Goal: Use online tool/utility: Use online tool/utility

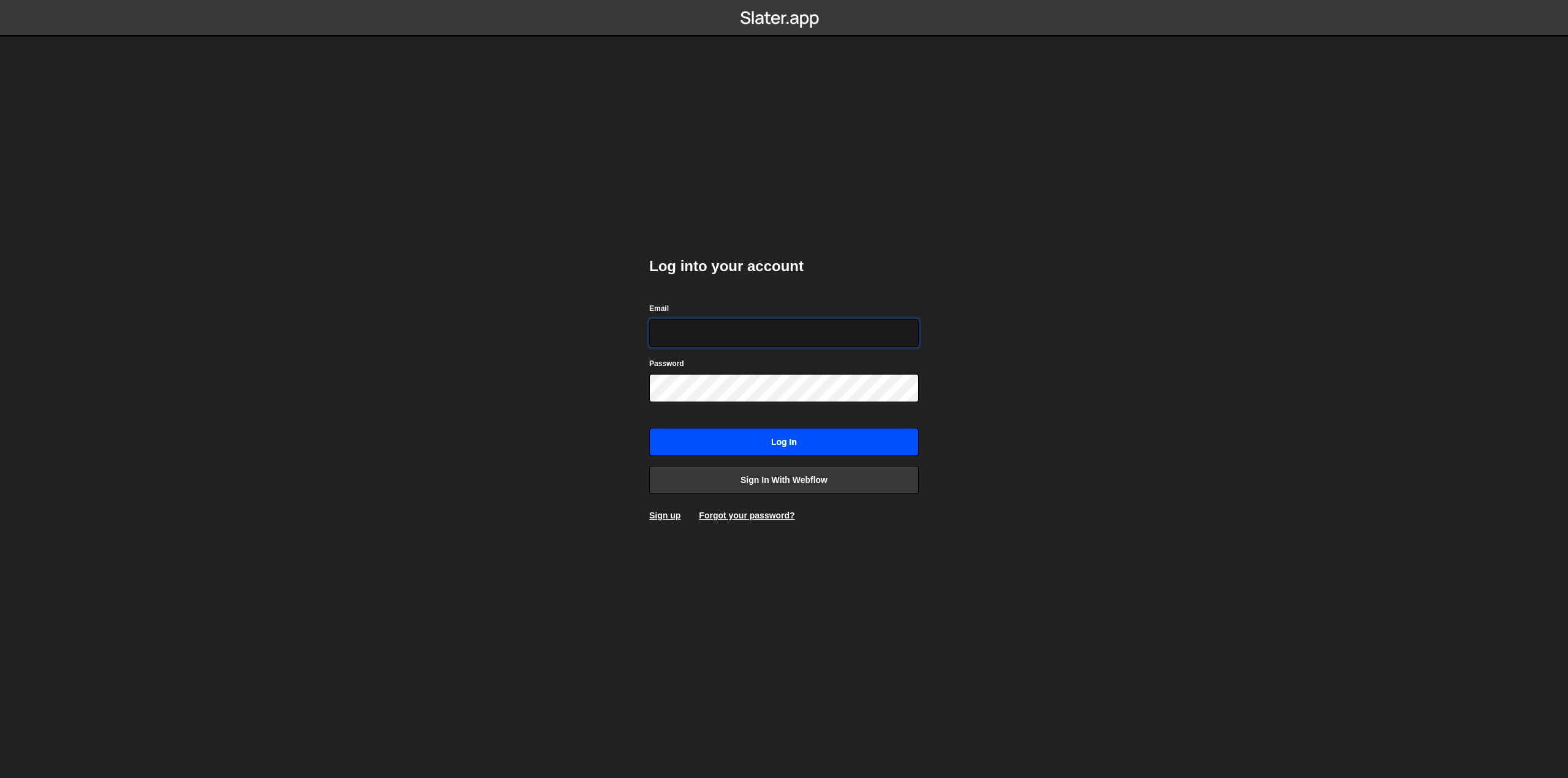
type input "hello@visioned.ch"
click at [795, 439] on input "Log in" at bounding box center [784, 442] width 270 height 28
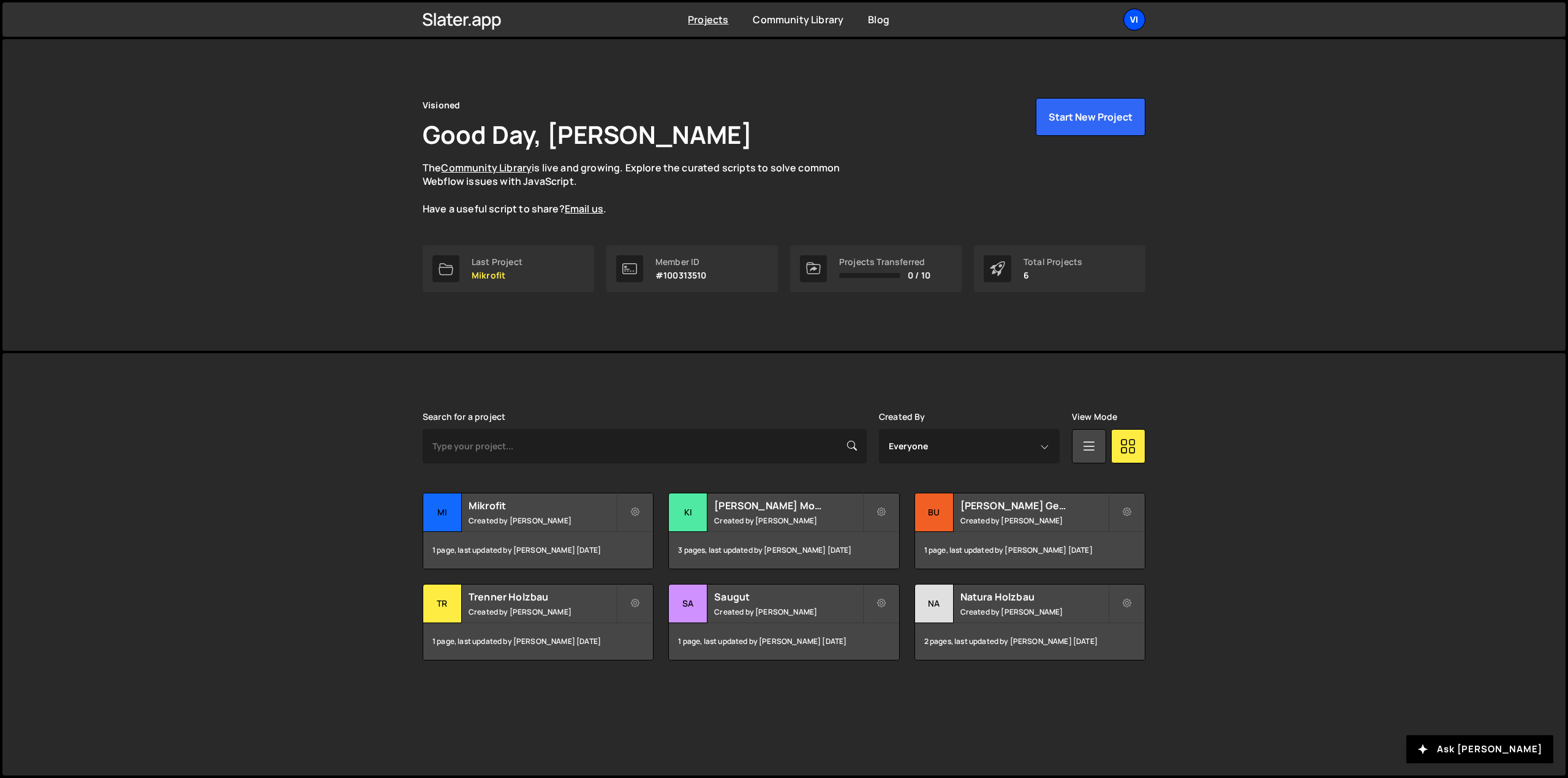
click at [1132, 18] on div "Vi" at bounding box center [1134, 20] width 22 height 22
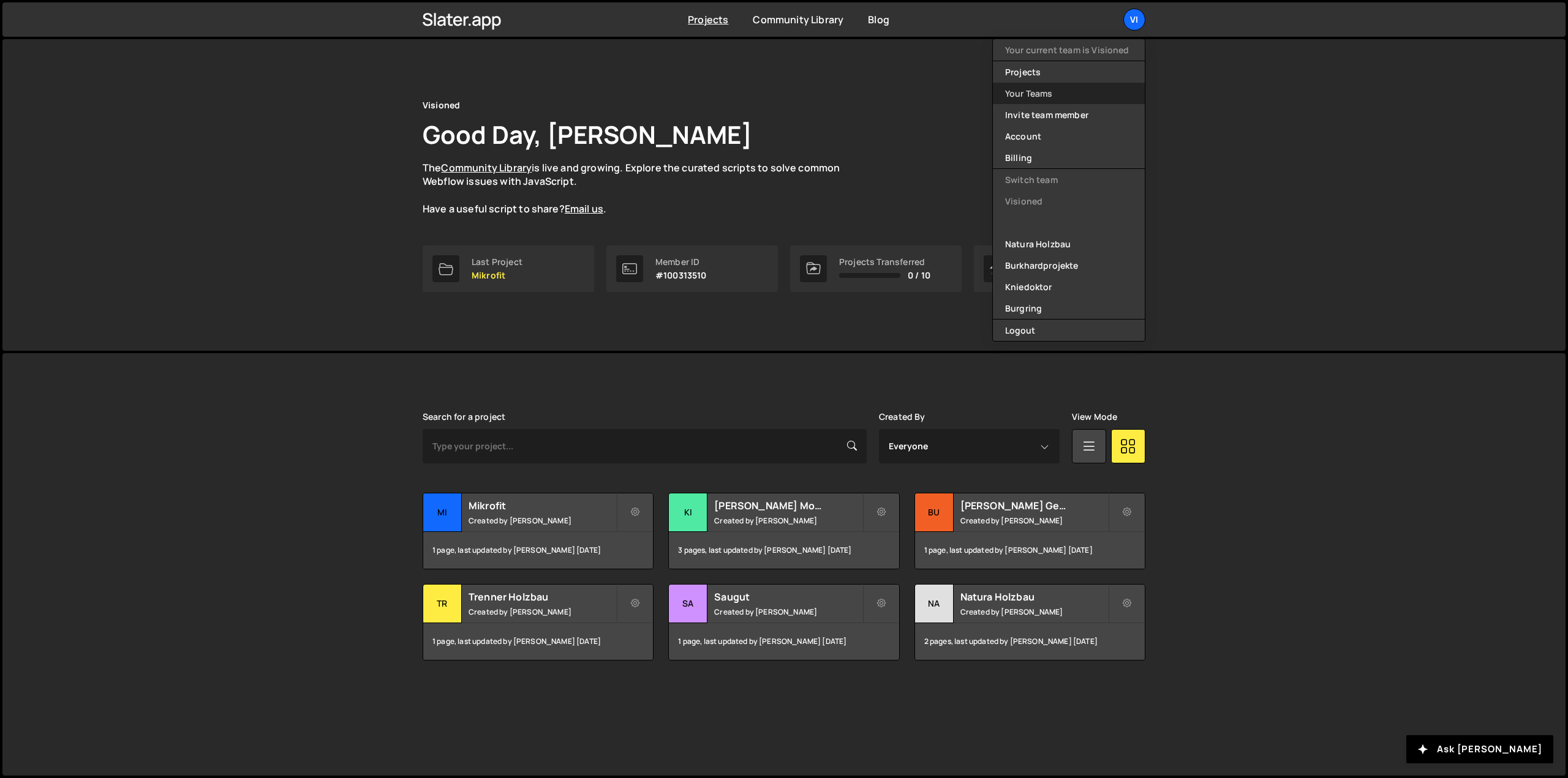
click at [1068, 99] on link "Your Teams" at bounding box center [1069, 93] width 152 height 21
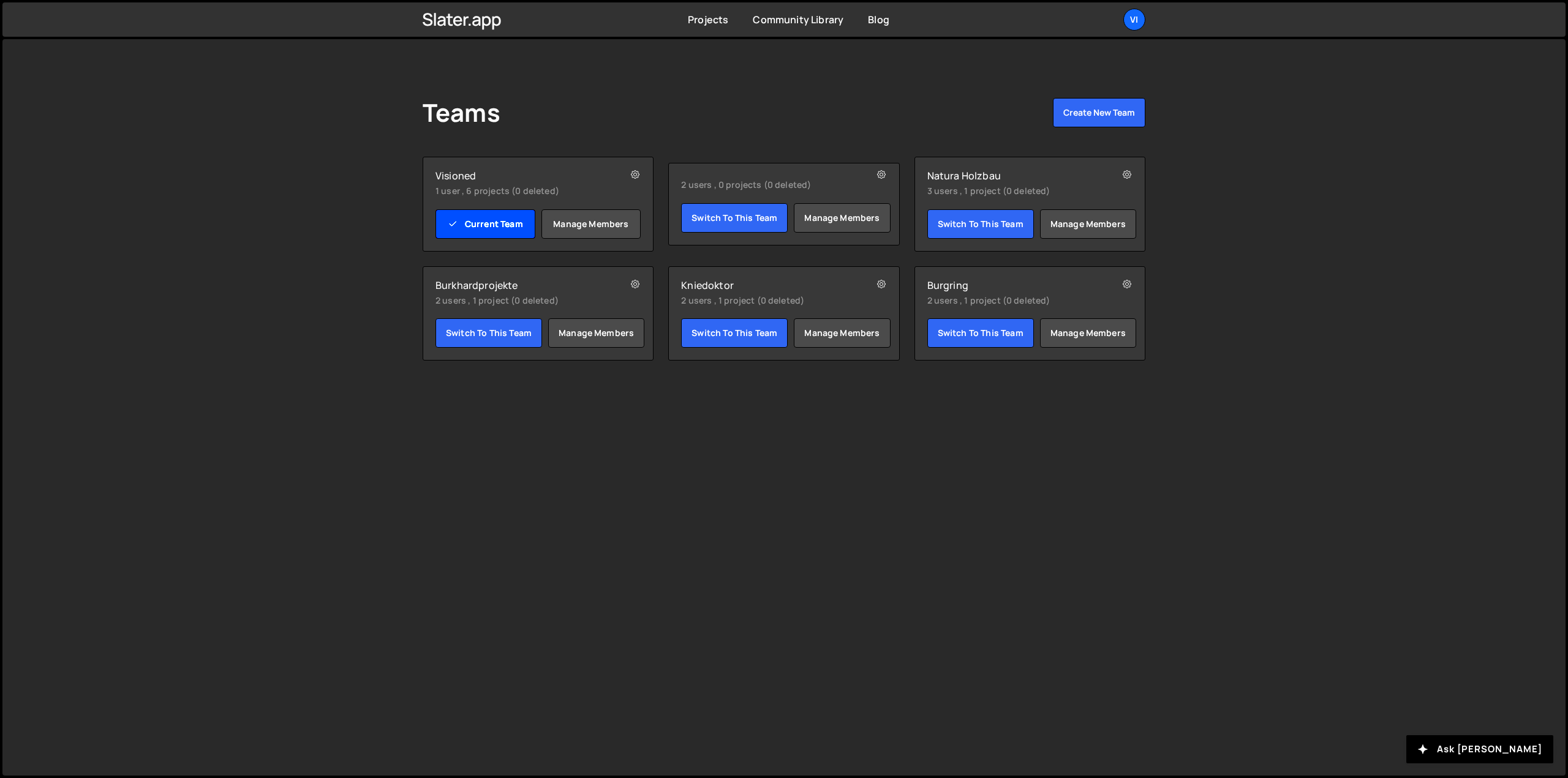
click at [504, 223] on link "Current Team" at bounding box center [486, 224] width 100 height 30
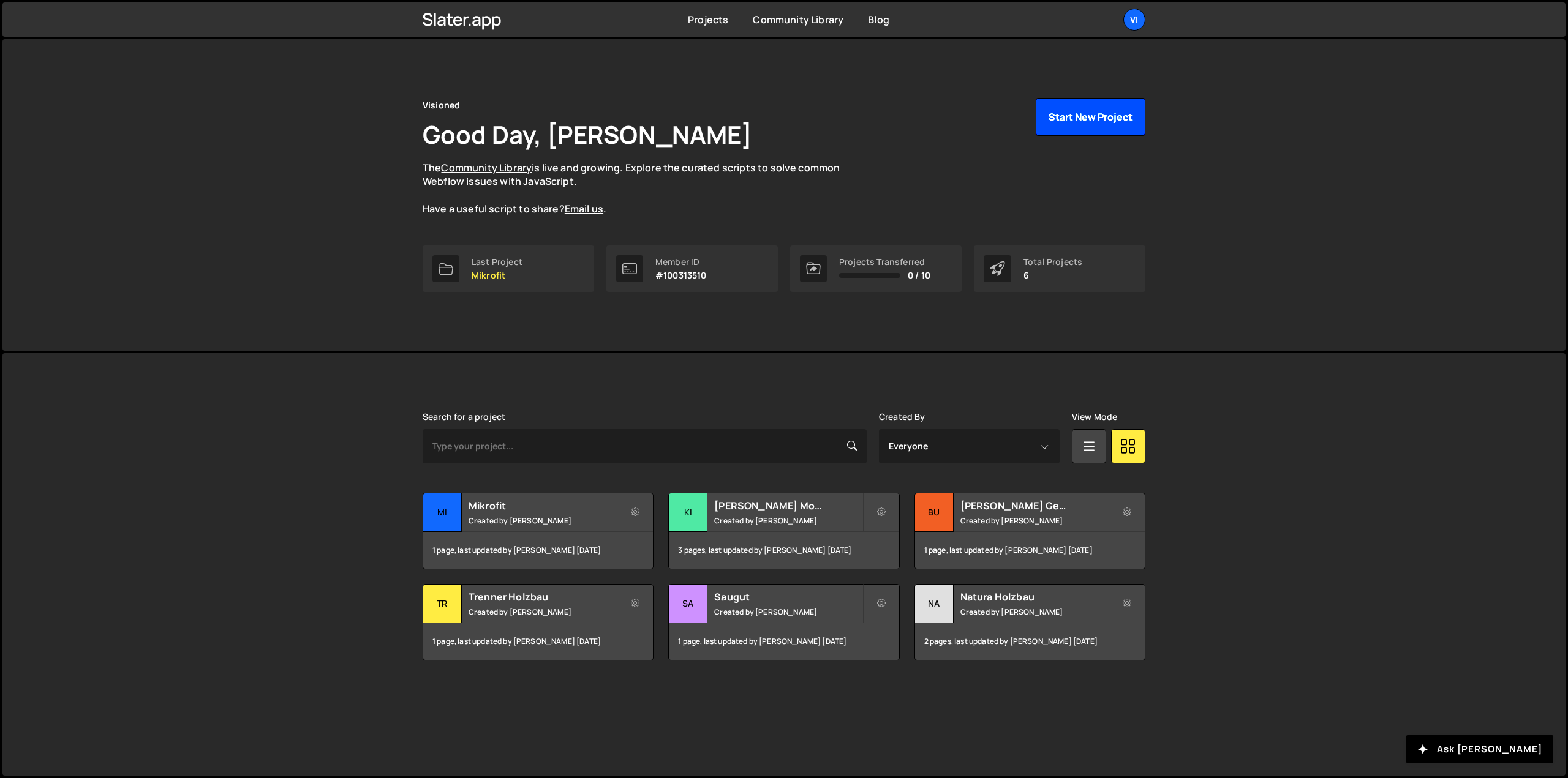
click at [1118, 123] on button "Start New Project" at bounding box center [1091, 117] width 110 height 38
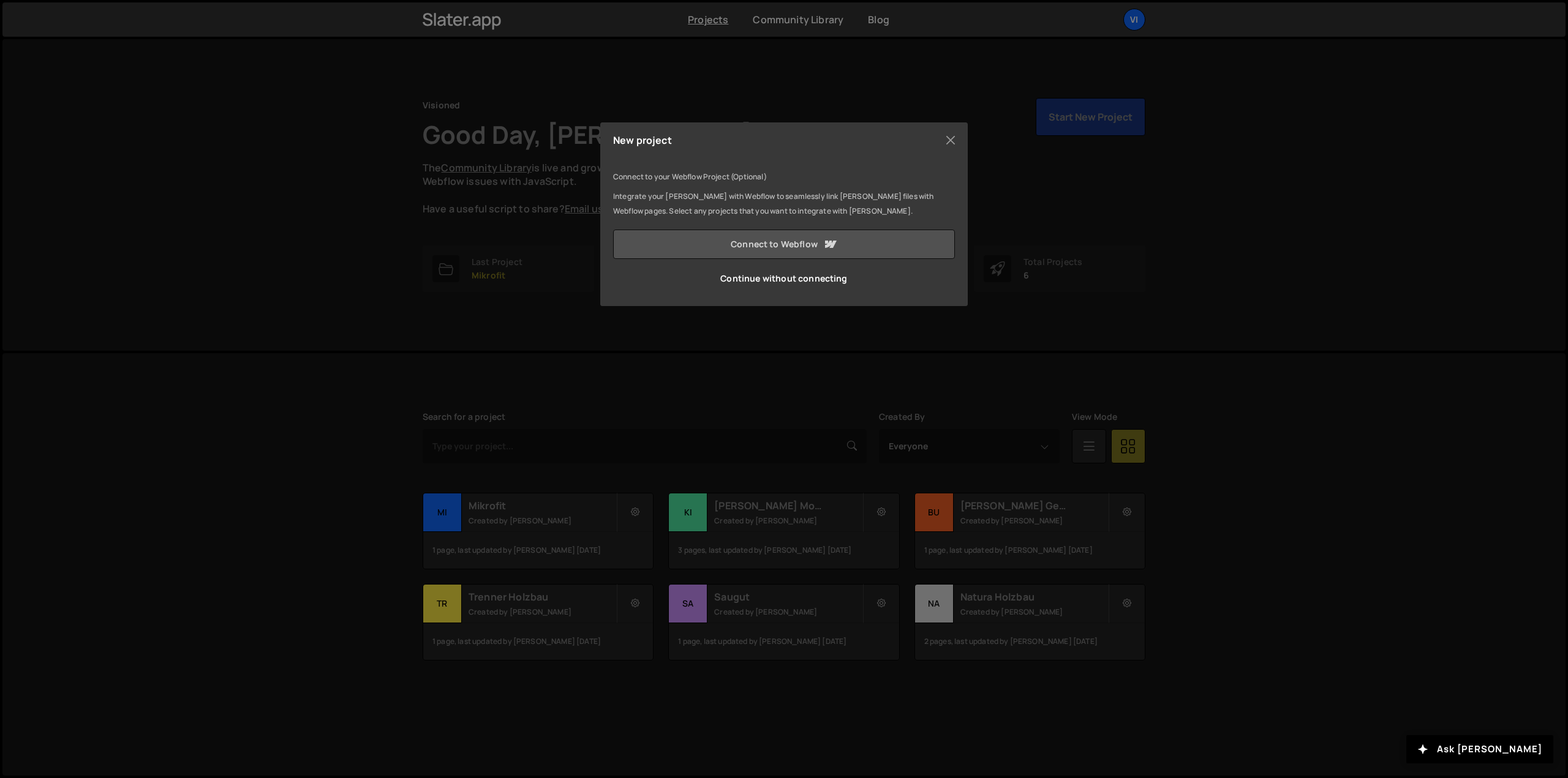
click at [858, 230] on link "Connect to Webflow" at bounding box center [784, 244] width 342 height 30
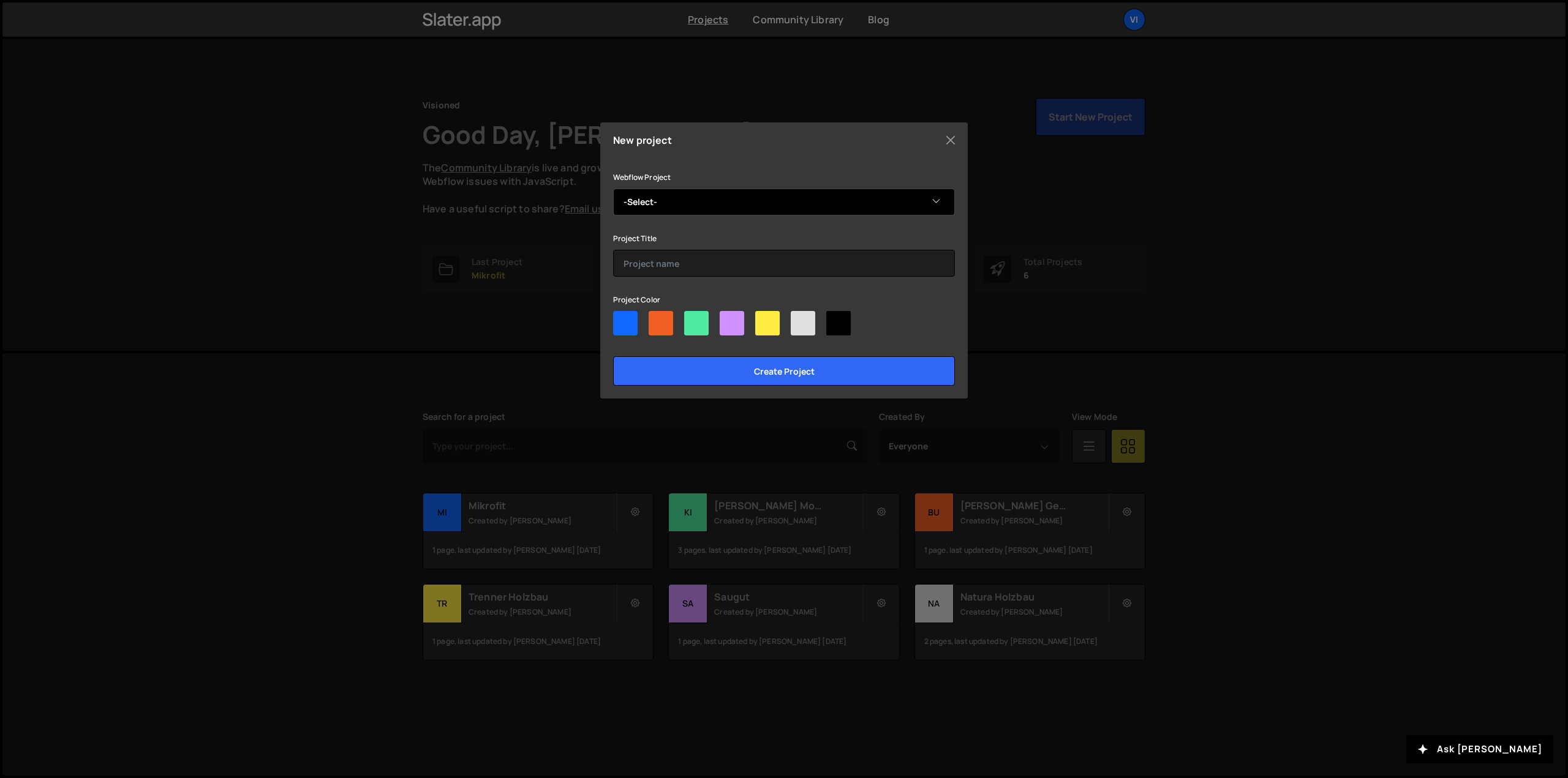
click at [702, 205] on select "-Select- fenuta" at bounding box center [784, 202] width 342 height 27
select select "68c024e63a03eec0a9134290"
click at [613, 189] on select "-Select- fenuta" at bounding box center [784, 202] width 342 height 27
click at [695, 261] on input "text" at bounding box center [784, 263] width 342 height 27
type input "fenuta"
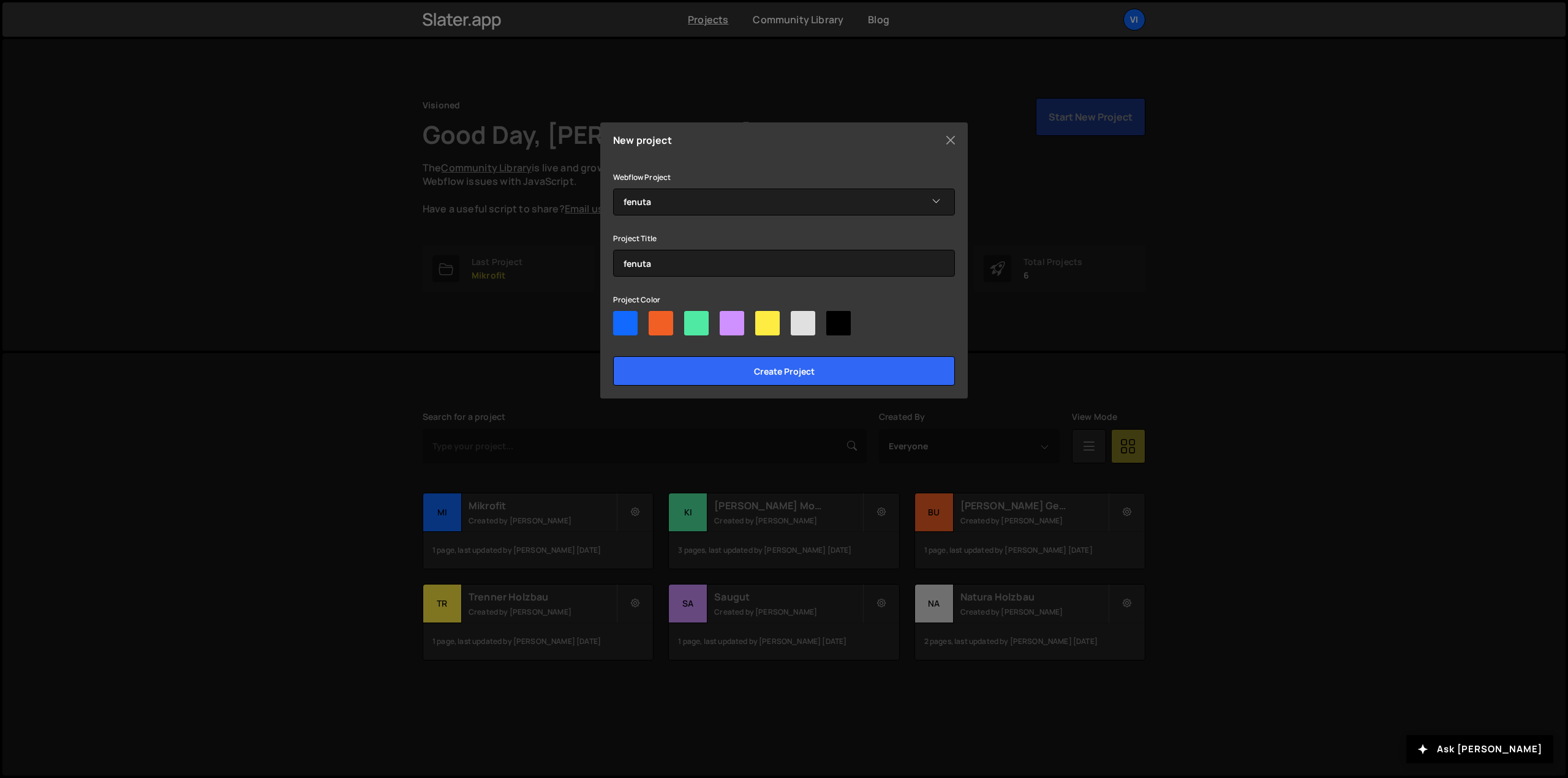
click at [657, 327] on div at bounding box center [661, 323] width 25 height 25
click at [657, 319] on input"] "radio" at bounding box center [652, 315] width 8 height 8
radio input"] "true"
click at [766, 377] on input "Create project" at bounding box center [784, 371] width 342 height 30
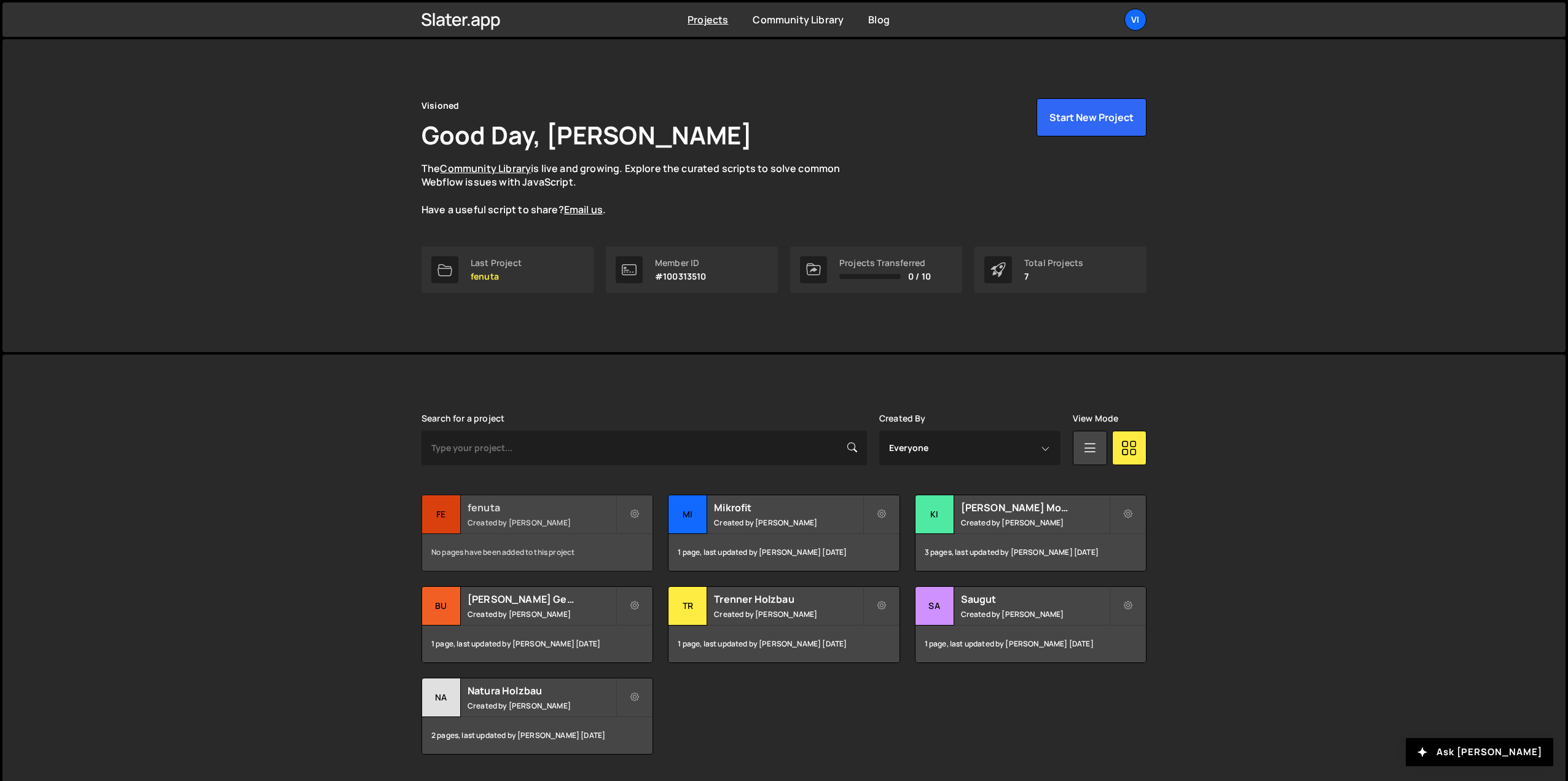
click at [536, 506] on h2 "fenuta" at bounding box center [541, 507] width 148 height 13
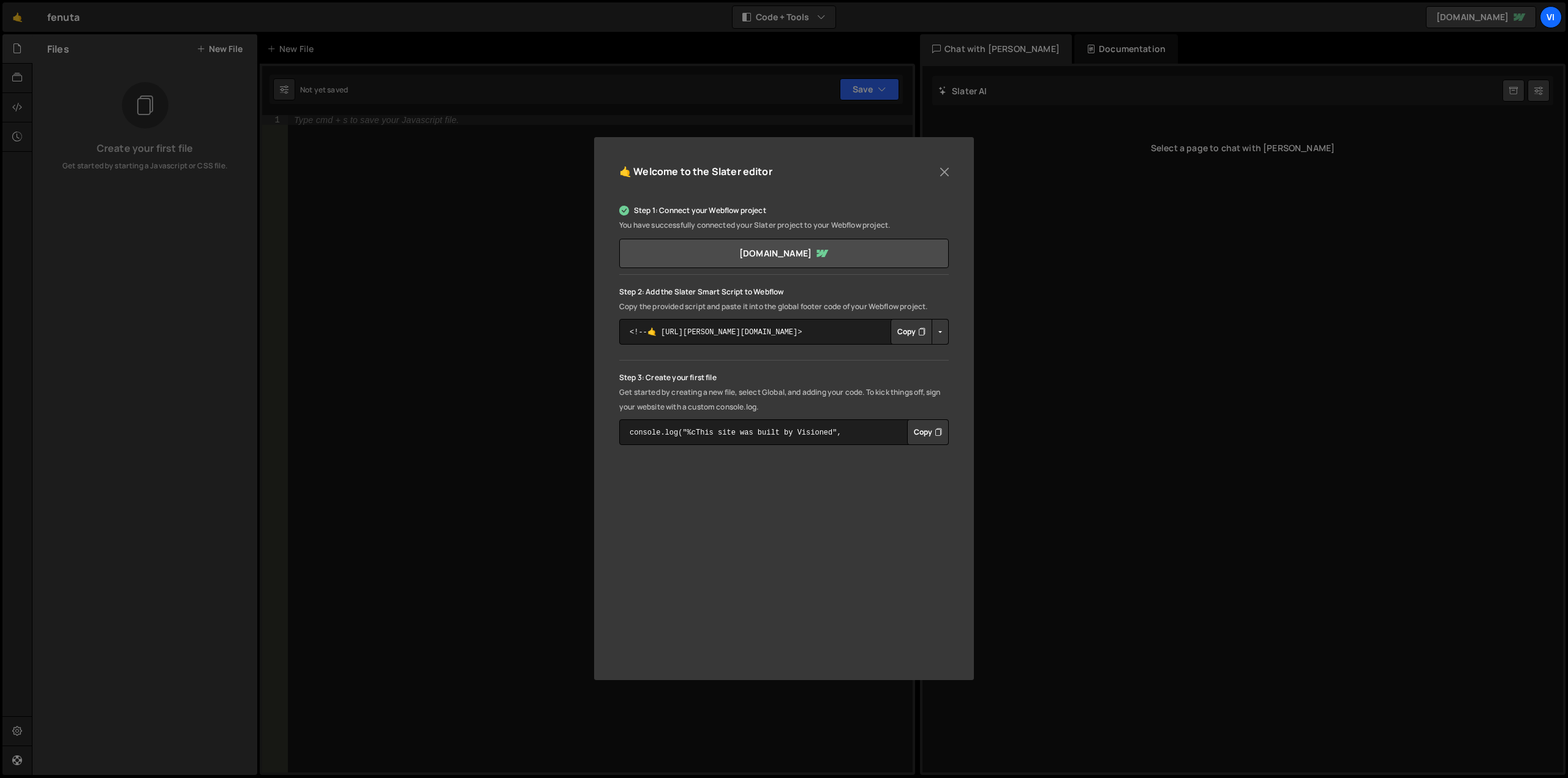
click at [909, 330] on button "Copy" at bounding box center [911, 332] width 42 height 26
click at [814, 260] on link "[DOMAIN_NAME]" at bounding box center [783, 253] width 329 height 30
click at [948, 170] on button "Close" at bounding box center [944, 172] width 18 height 18
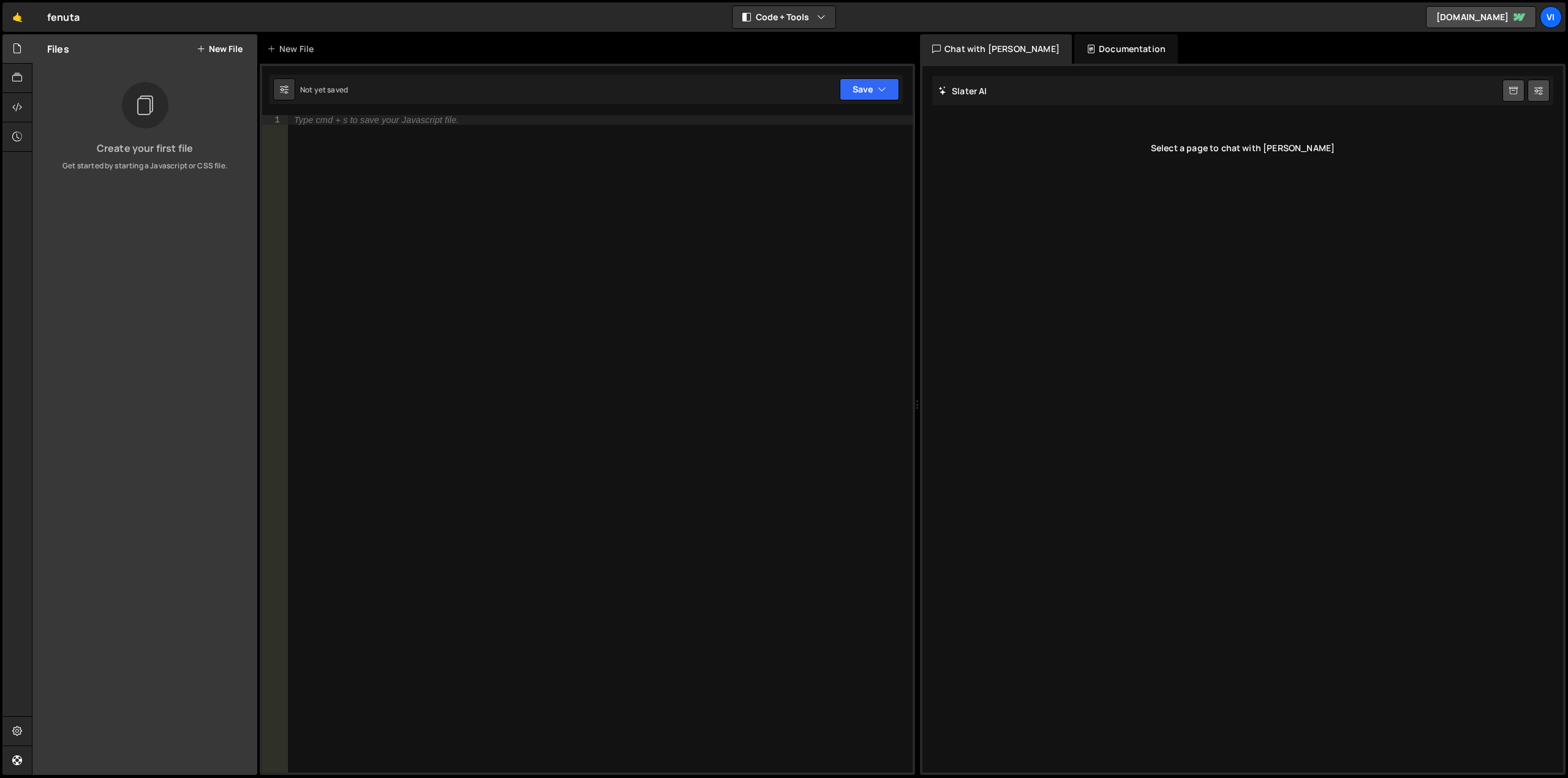
click at [213, 51] on button "New File" at bounding box center [219, 49] width 46 height 10
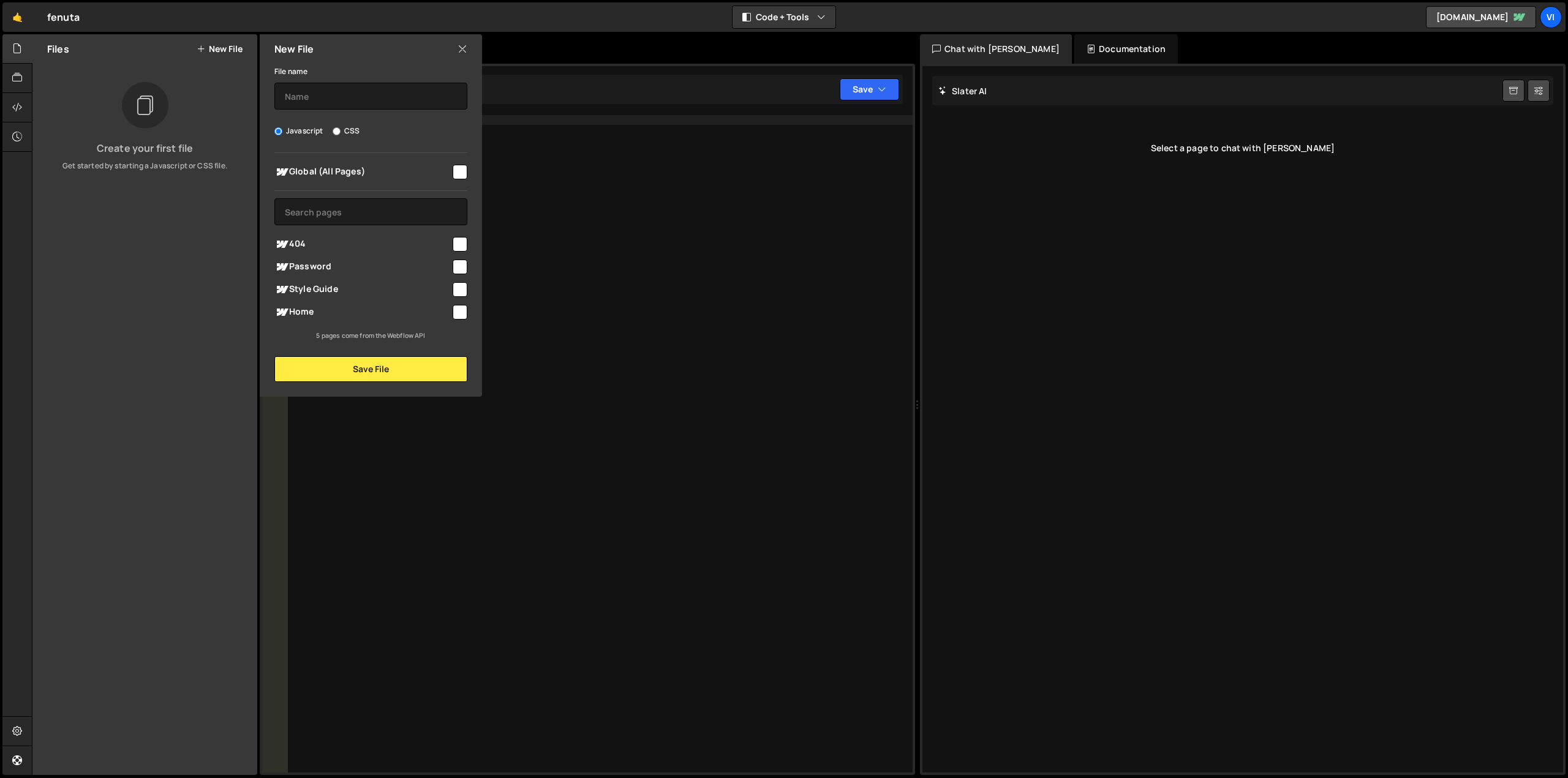
click at [455, 177] on input "checkbox" at bounding box center [460, 172] width 14 height 14
checkbox input "true"
click at [344, 90] on input "text" at bounding box center [371, 96] width 193 height 27
type input "P"
type input "GSAP Parallax"
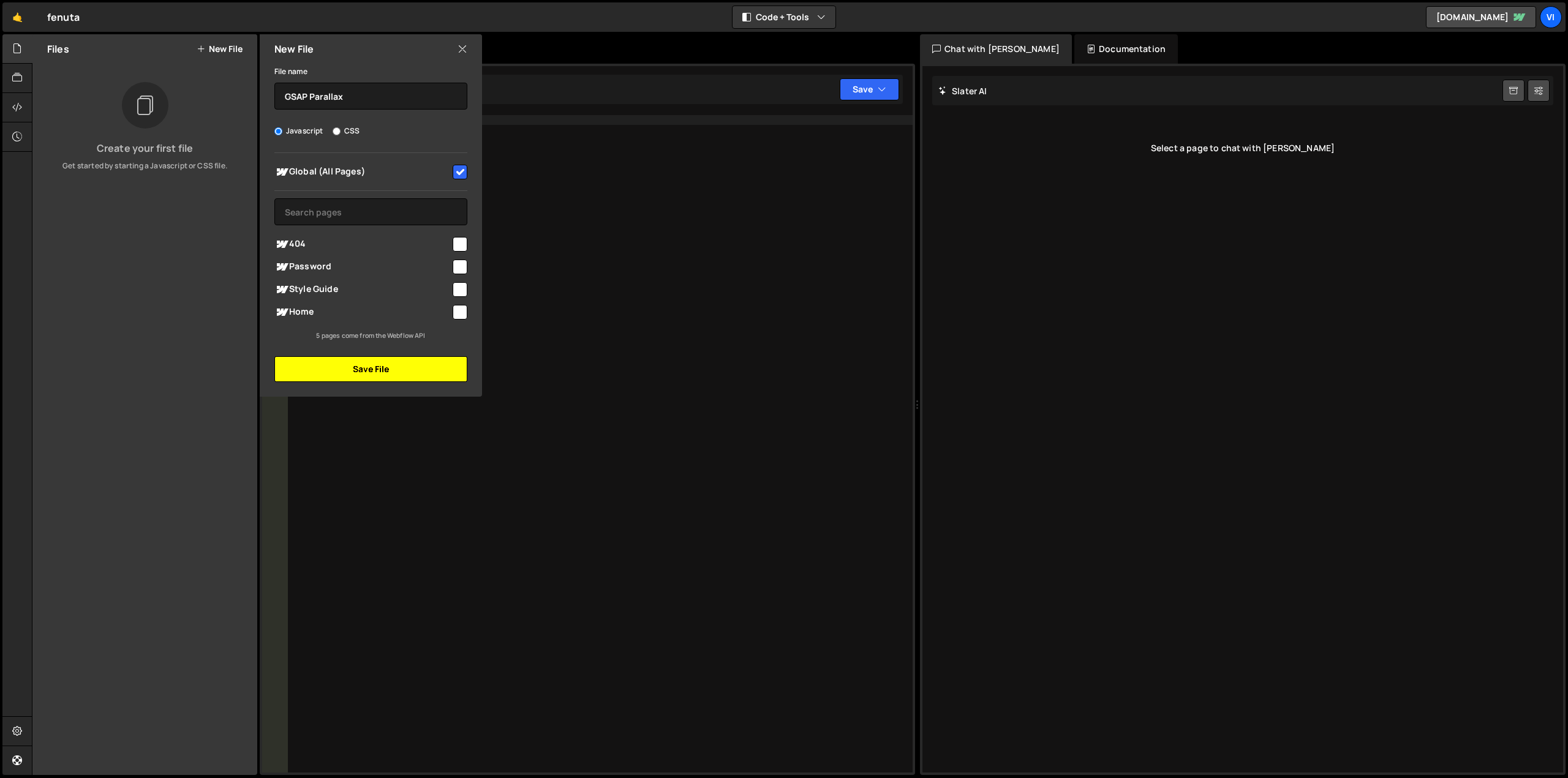
click at [385, 361] on button "Save File" at bounding box center [371, 369] width 193 height 26
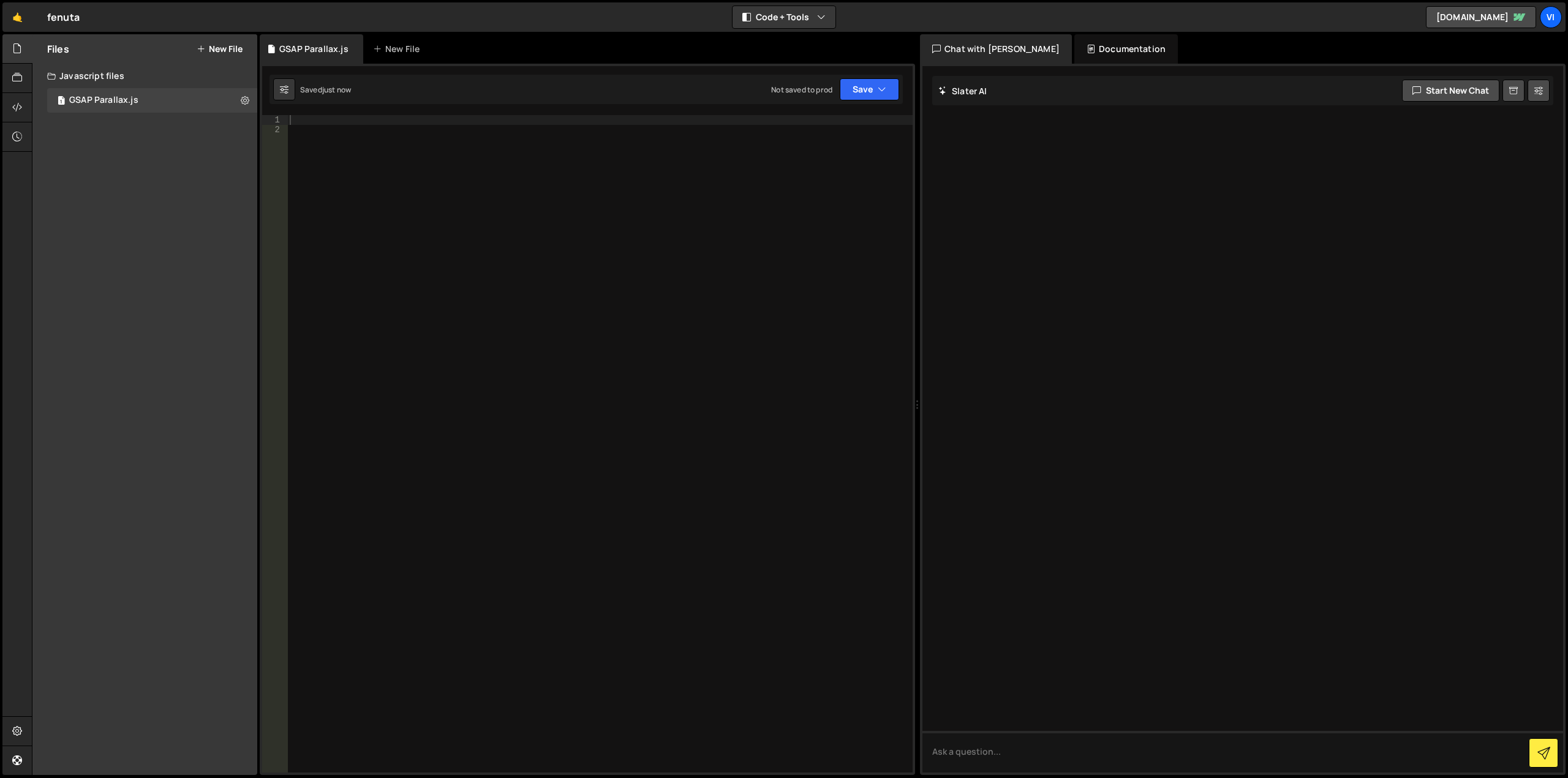
click at [440, 123] on div at bounding box center [599, 454] width 625 height 677
paste textarea "})"
type textarea "})"
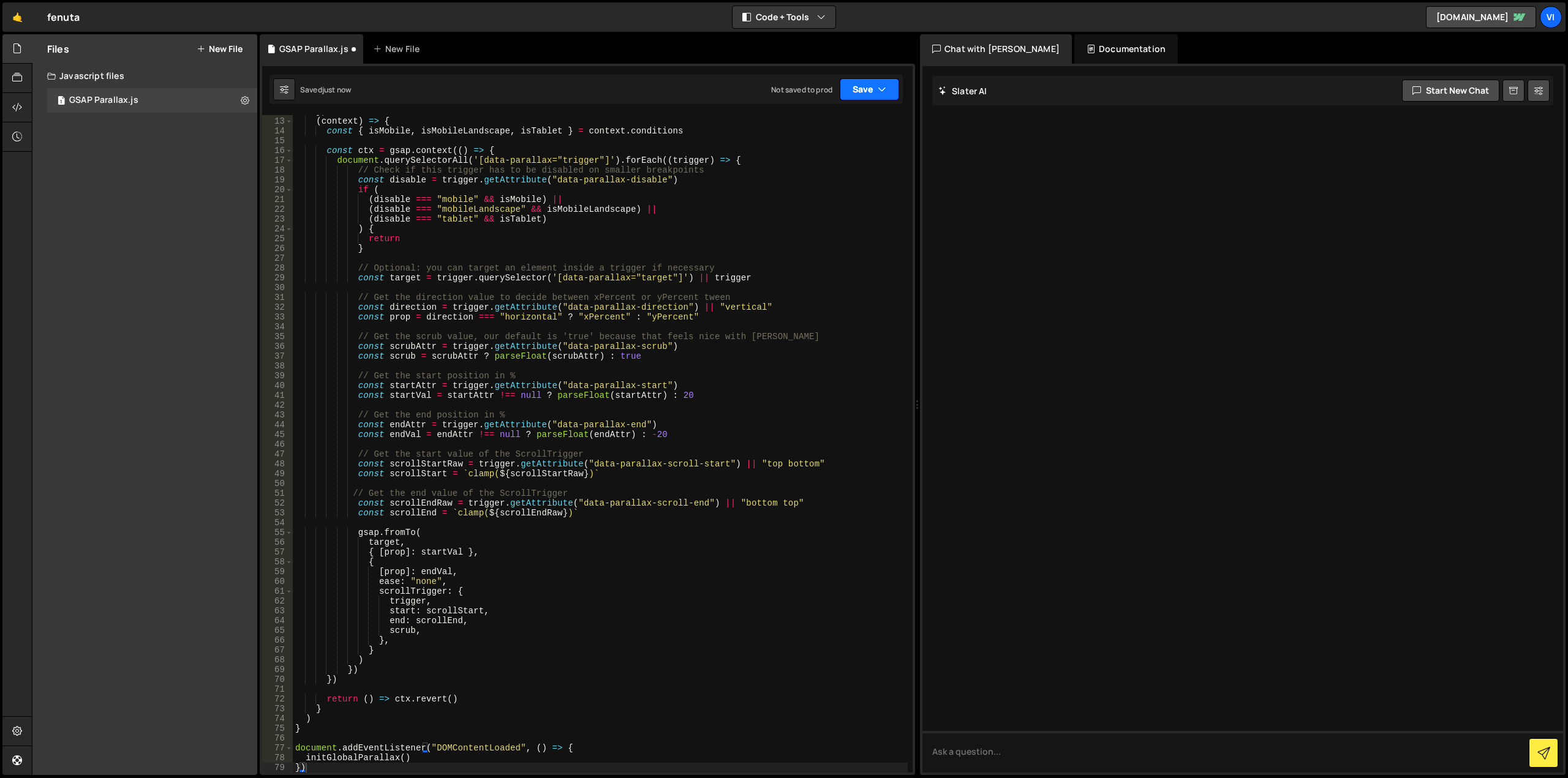
click at [864, 94] on button "Save" at bounding box center [870, 89] width 59 height 22
click at [848, 116] on div "Save to Staging S" at bounding box center [828, 119] width 127 height 12
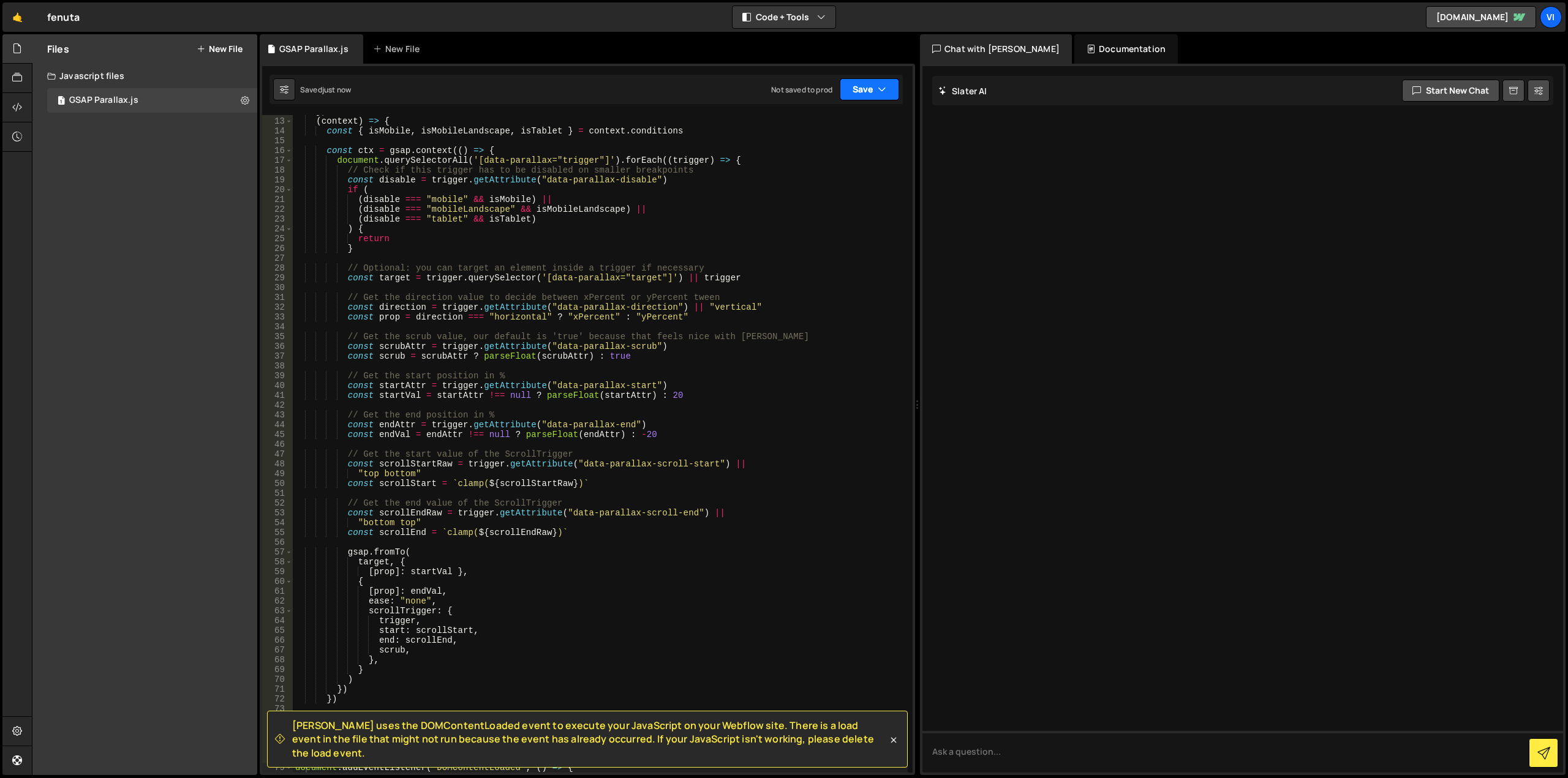
click at [860, 88] on button "Save" at bounding box center [870, 89] width 59 height 22
click at [860, 154] on div "Save to Production S" at bounding box center [828, 159] width 127 height 12
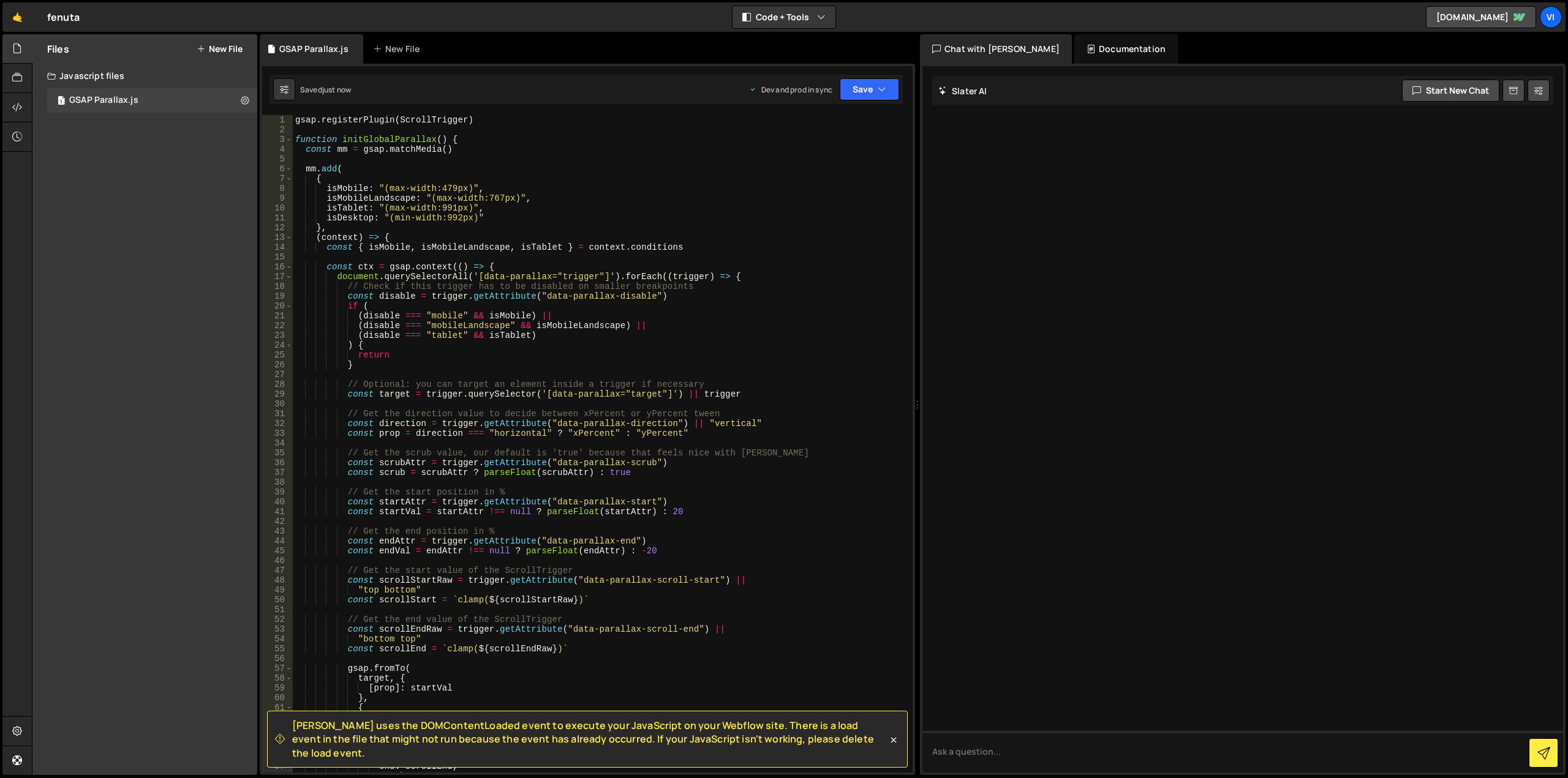
scroll to position [0, 0]
click at [856, 94] on button "Save" at bounding box center [870, 89] width 59 height 22
click at [863, 126] on div "Saved 4 minutes ago" at bounding box center [828, 132] width 127 height 14
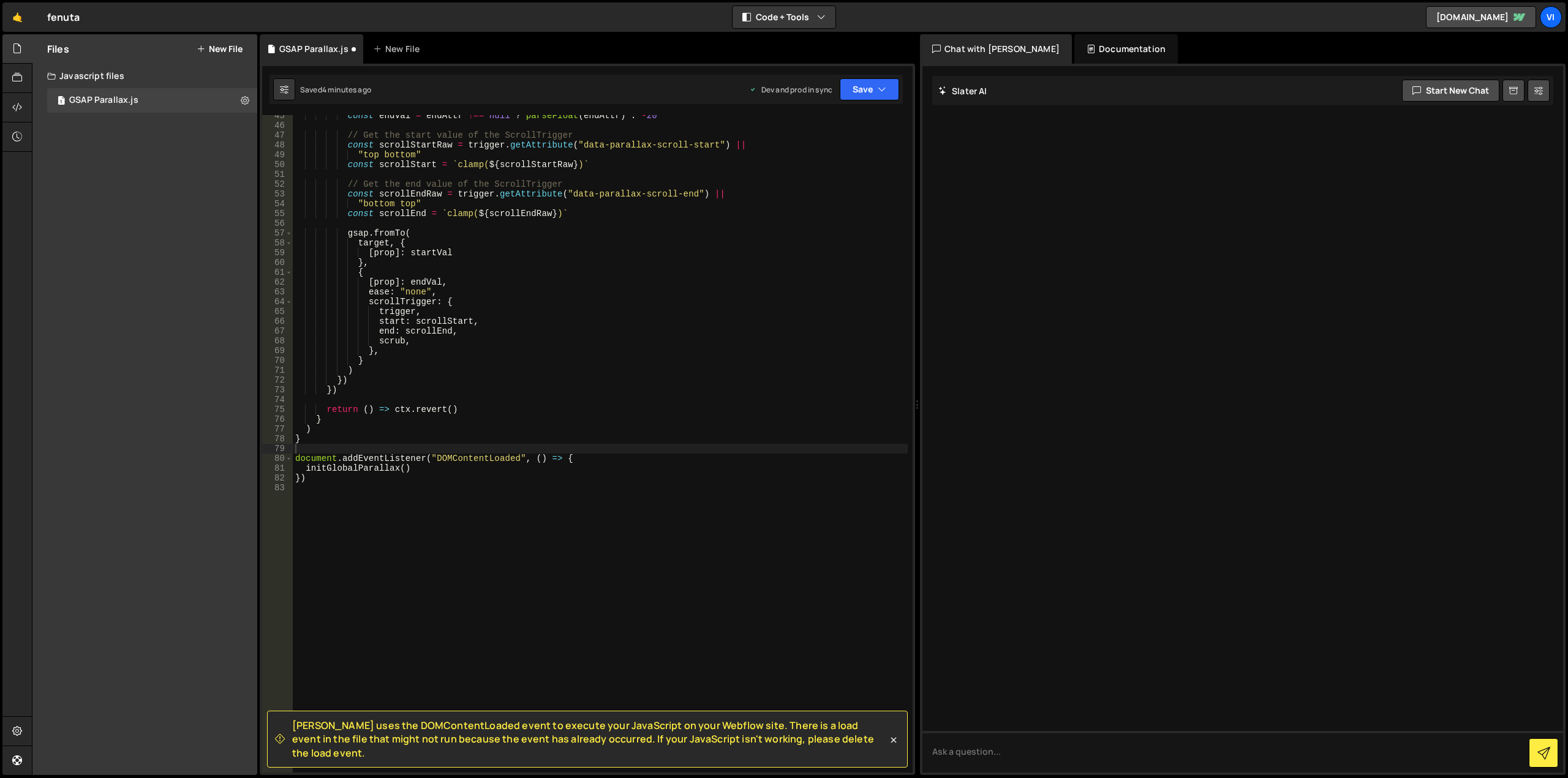
scroll to position [436, 0]
click at [527, 527] on div "const endVal = endAttr !== null ? parseFloat ( endAttr ) : - 20 // Get the star…" at bounding box center [600, 449] width 615 height 677
click at [16, 102] on icon at bounding box center [17, 107] width 10 height 13
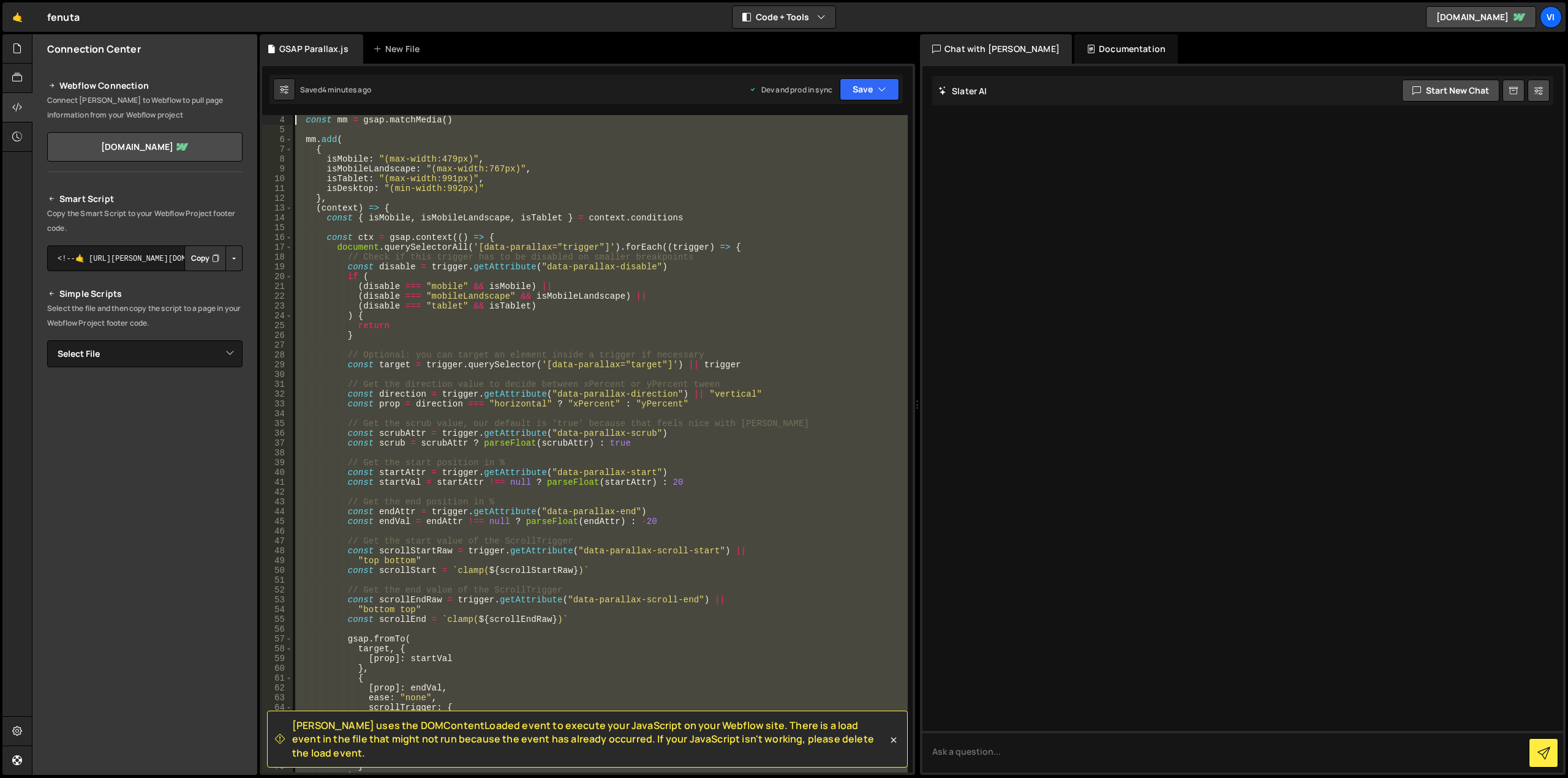
scroll to position [0, 0]
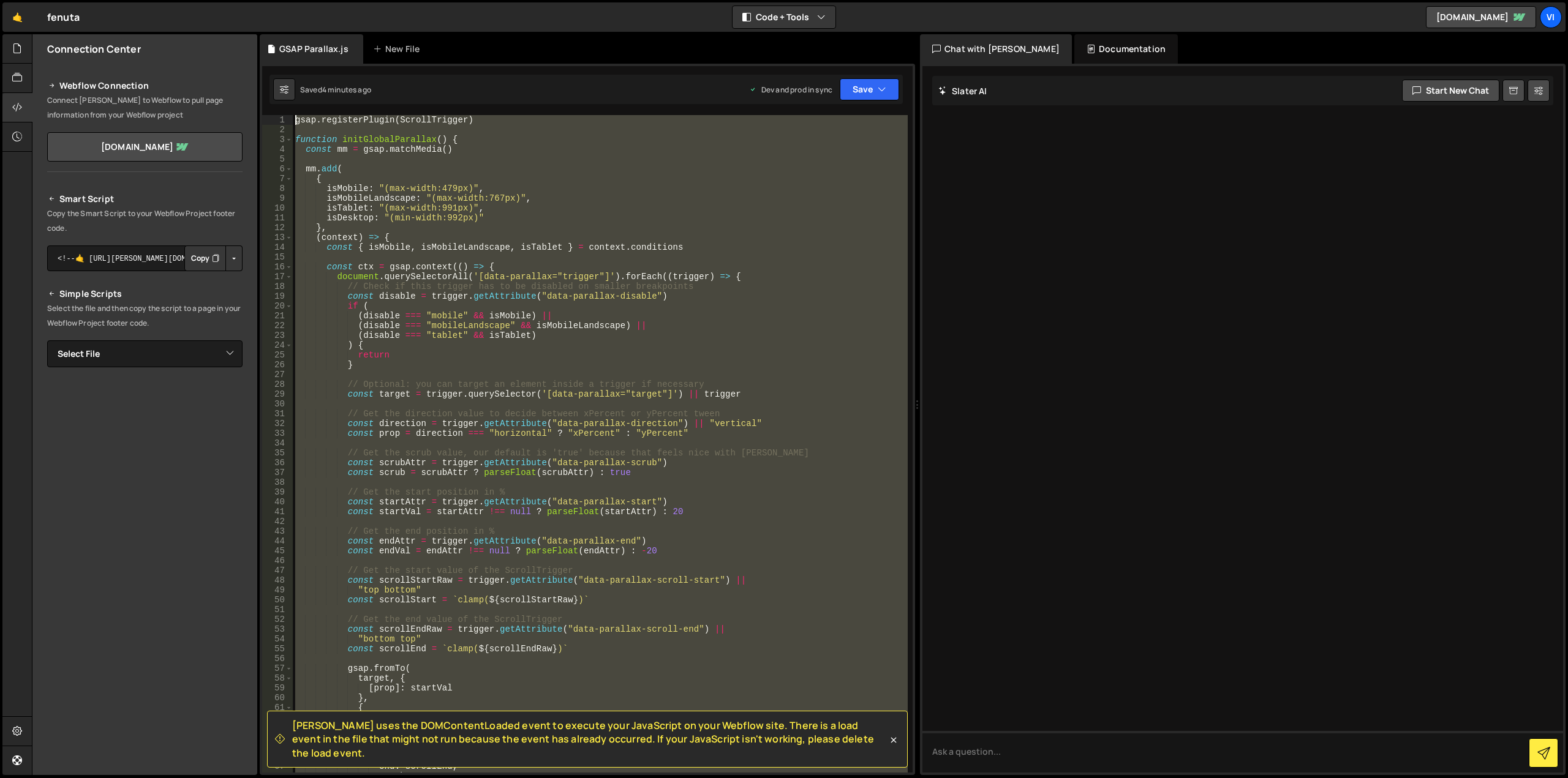
drag, startPoint x: 550, startPoint y: 516, endPoint x: 101, endPoint y: -74, distance: 741.4
click at [101, 0] on html "Projects [GEOGRAPHIC_DATA] Blog Vi Your current team is Visioned Projects Your …" at bounding box center [784, 389] width 1568 height 778
click at [197, 264] on button "Copy" at bounding box center [205, 258] width 42 height 26
click at [753, 380] on div "gsap . registerPlugin ( ScrollTrigger ) function initGlobalParallax ( ) { const…" at bounding box center [600, 444] width 615 height 658
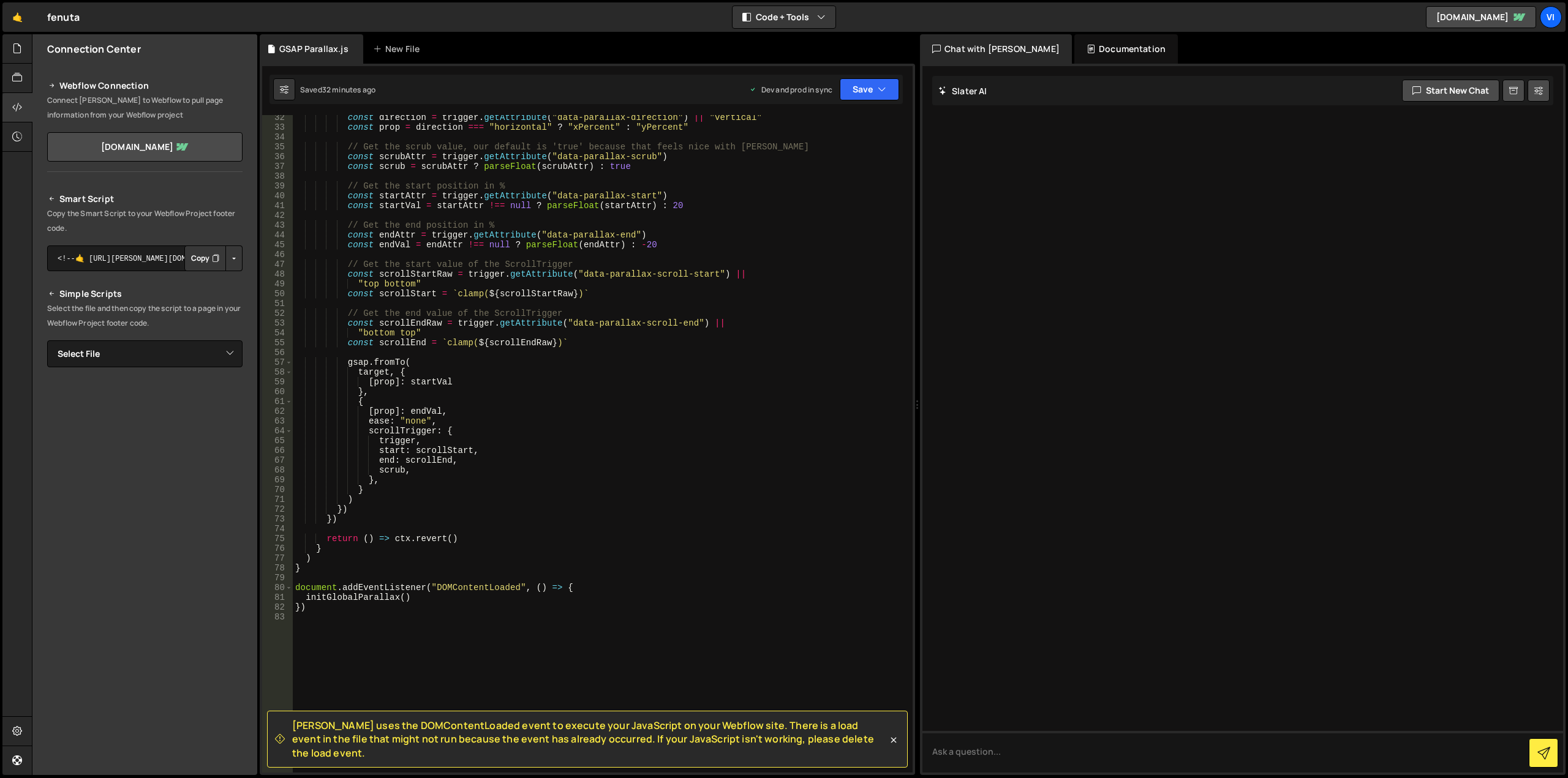
scroll to position [429, 0]
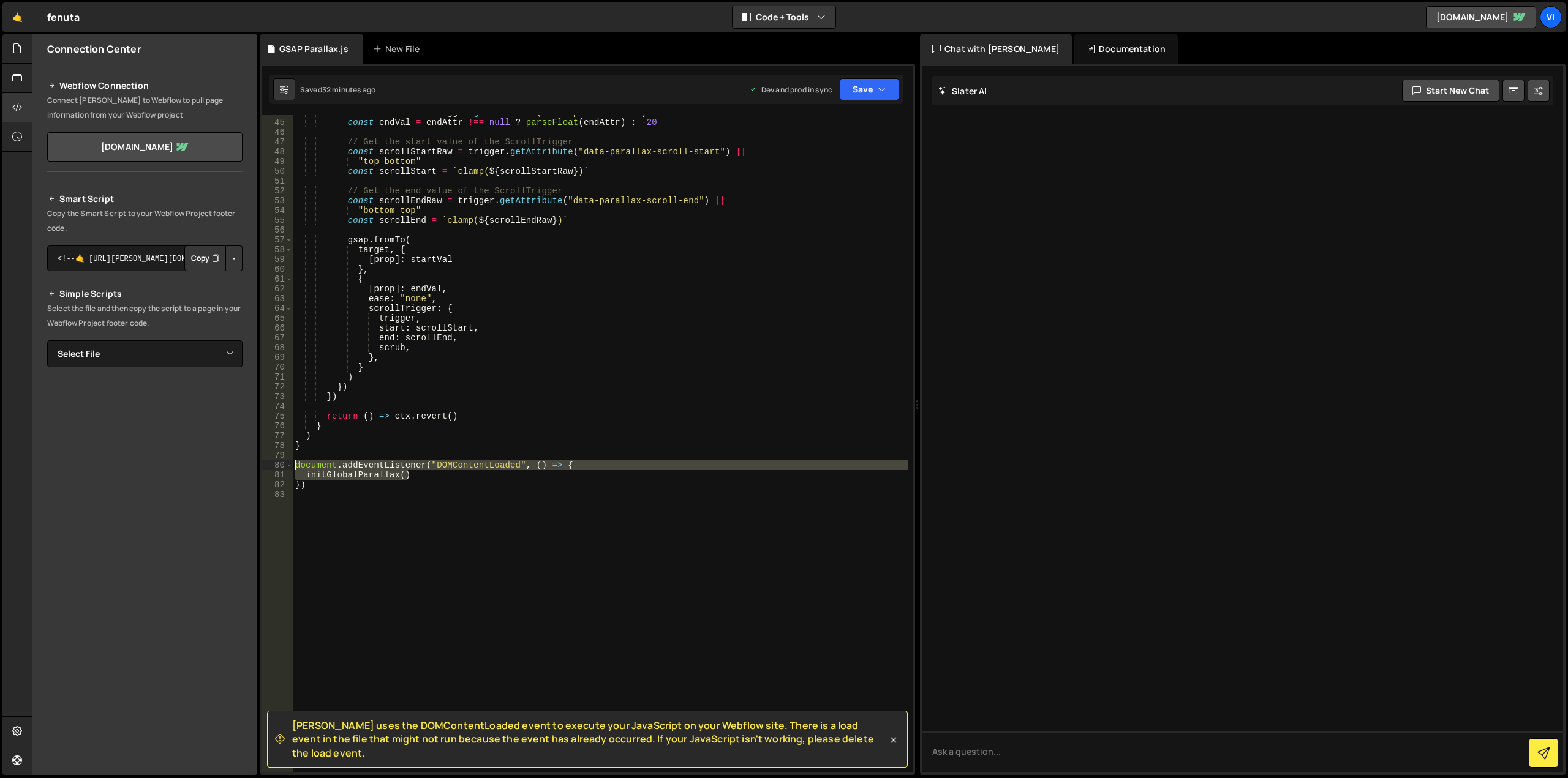
drag, startPoint x: 446, startPoint y: 480, endPoint x: 263, endPoint y: 464, distance: 183.7
click at [263, 464] on div "// Optional: you can target an element inside a trigger if necessary 44 45 46 4…" at bounding box center [587, 444] width 650 height 658
type textarea "document.addEventListener("DOMContentLoaded", () => { initGlobalParallax()"
click at [865, 86] on button "Save" at bounding box center [870, 89] width 59 height 22
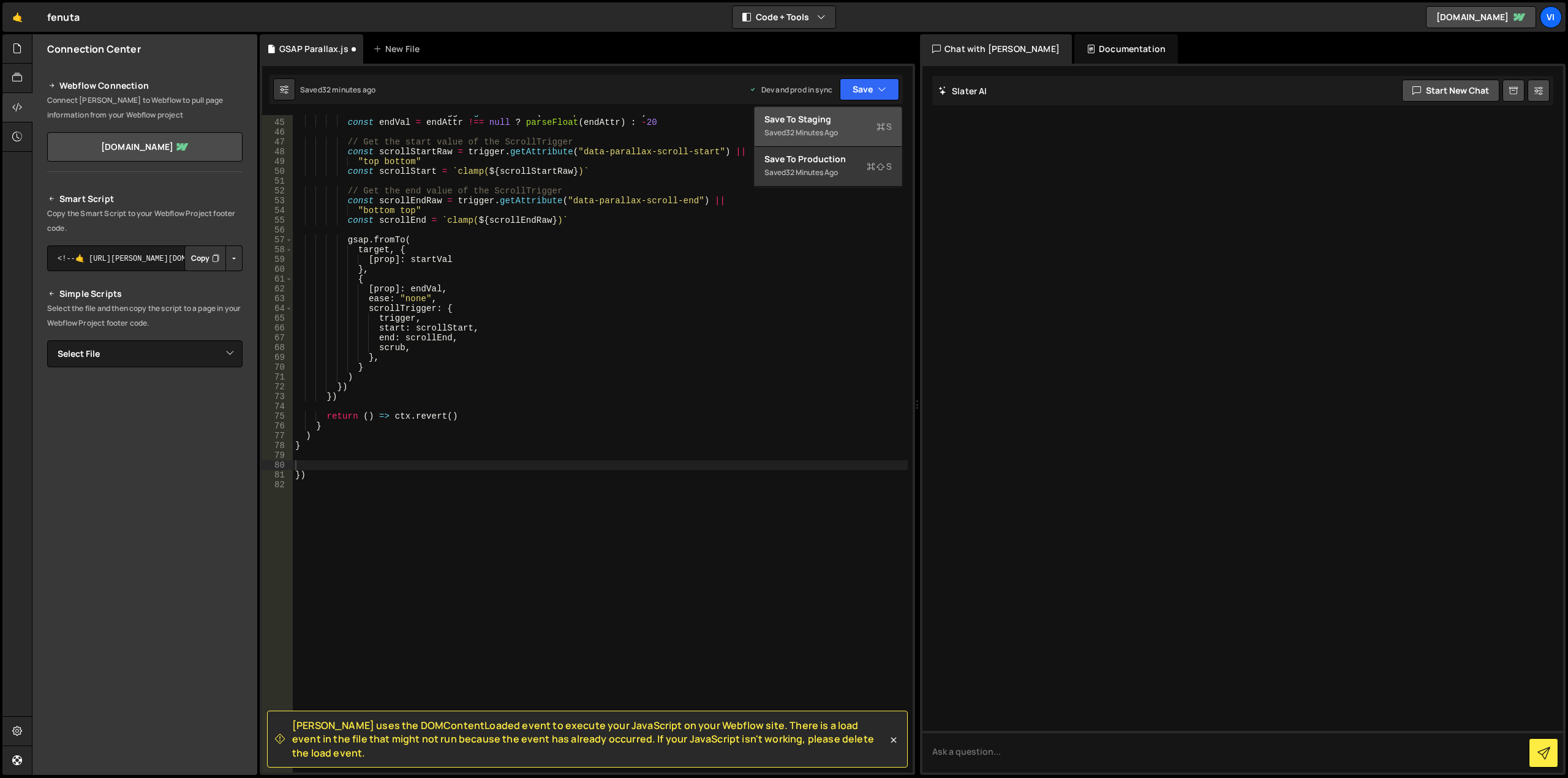
click at [825, 118] on div "Save to Staging S" at bounding box center [828, 119] width 127 height 12
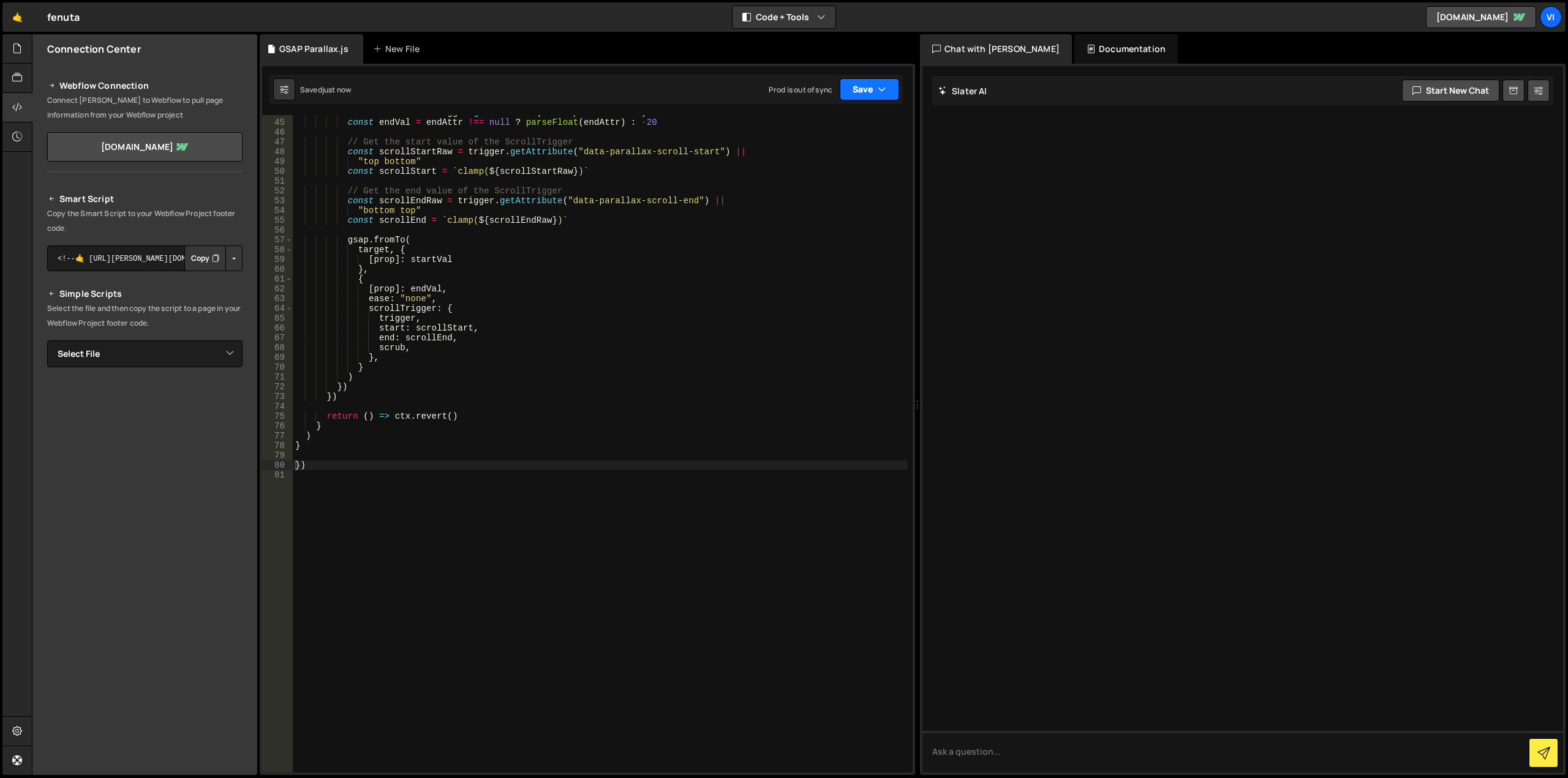
click at [853, 95] on button "Save" at bounding box center [870, 89] width 59 height 22
click at [851, 152] on button "Save to Production S Saved 32 minutes ago" at bounding box center [827, 166] width 147 height 40
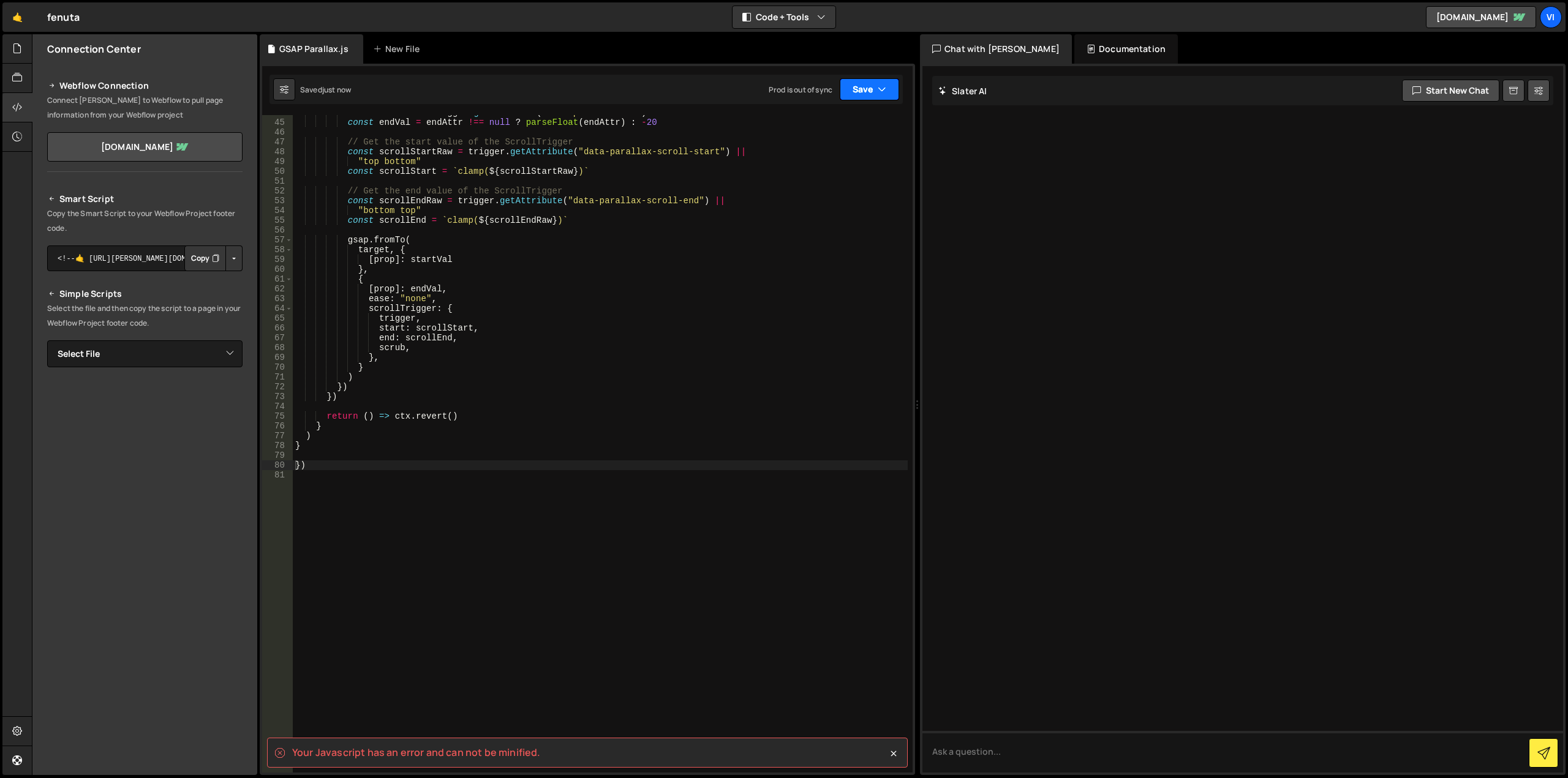
click at [858, 91] on button "Save" at bounding box center [870, 89] width 59 height 22
click at [854, 123] on div "Save to Staging S" at bounding box center [828, 119] width 127 height 12
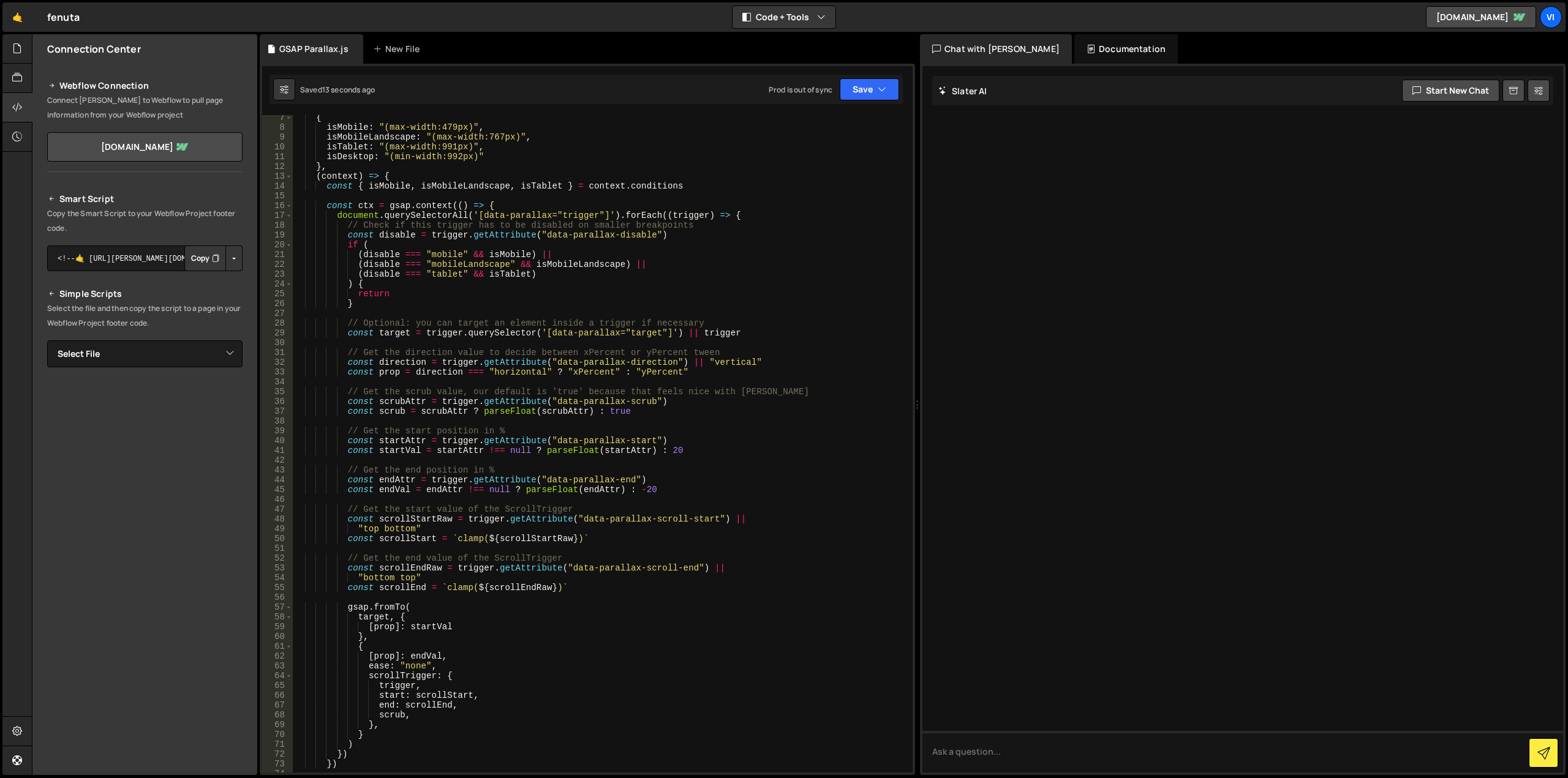
scroll to position [184, 0]
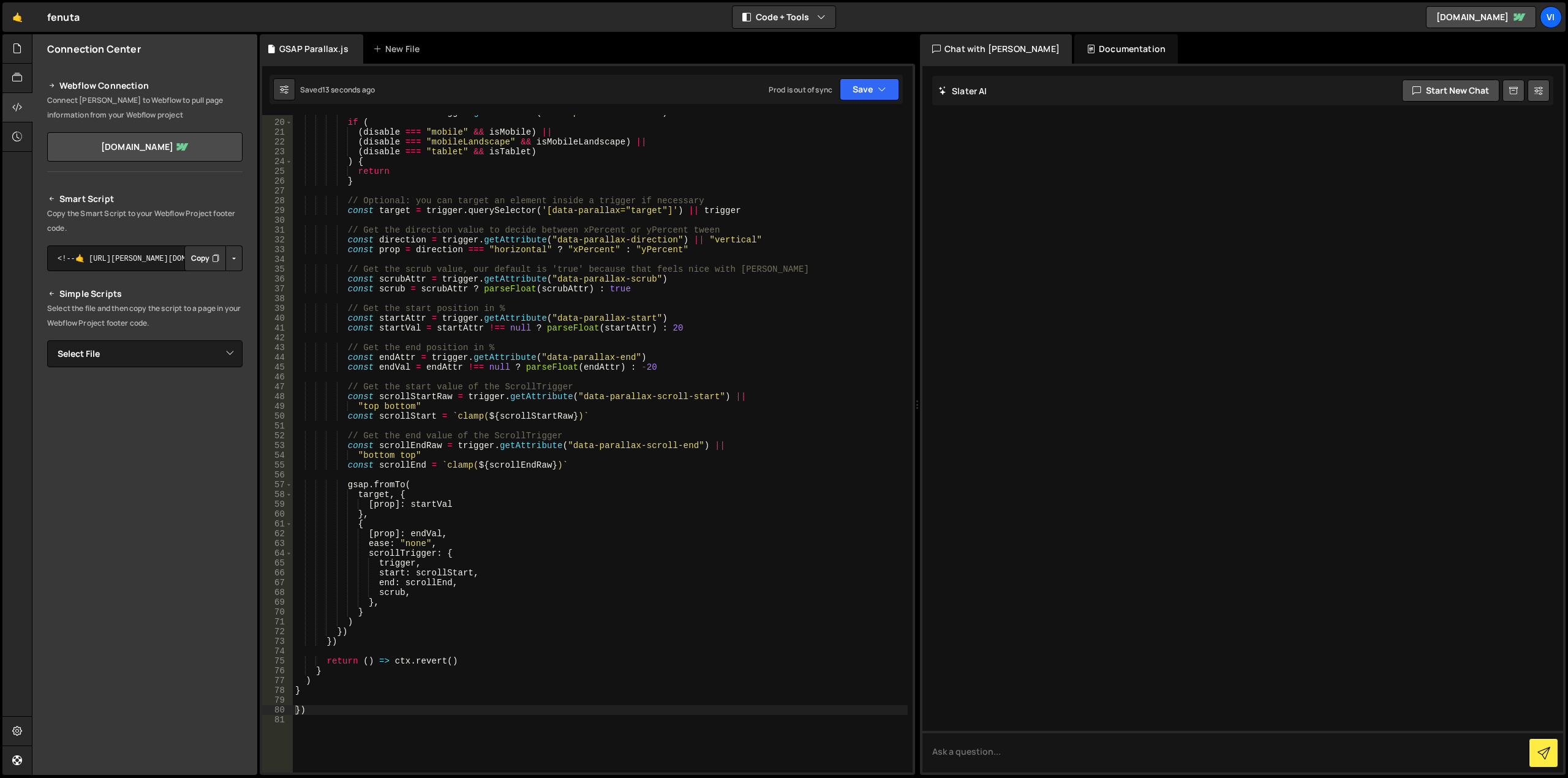
click at [572, 390] on div "const disable = trigger . getAttribute ( "data-parallax-disable" ) if ( ( disab…" at bounding box center [600, 446] width 615 height 677
click at [642, 545] on div "const disable = trigger . getAttribute ( "data-parallax-disable" ) if ( ( disab…" at bounding box center [600, 446] width 615 height 677
type textarea "ease: "none","
click at [863, 97] on button "Save" at bounding box center [870, 89] width 59 height 22
click at [857, 174] on div "Saved 32 minutes ago" at bounding box center [828, 172] width 127 height 14
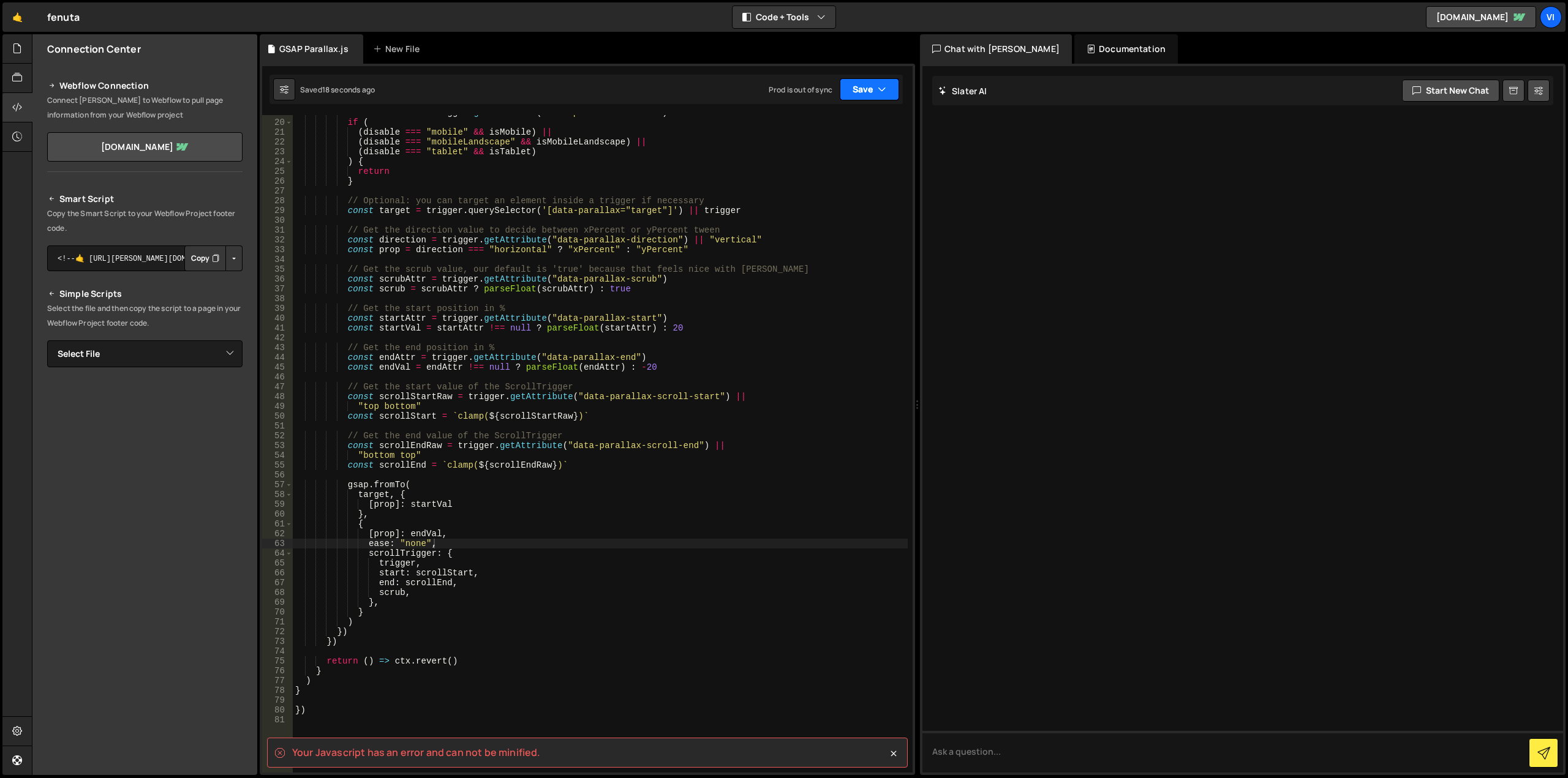
click at [858, 95] on button "Save" at bounding box center [870, 89] width 59 height 22
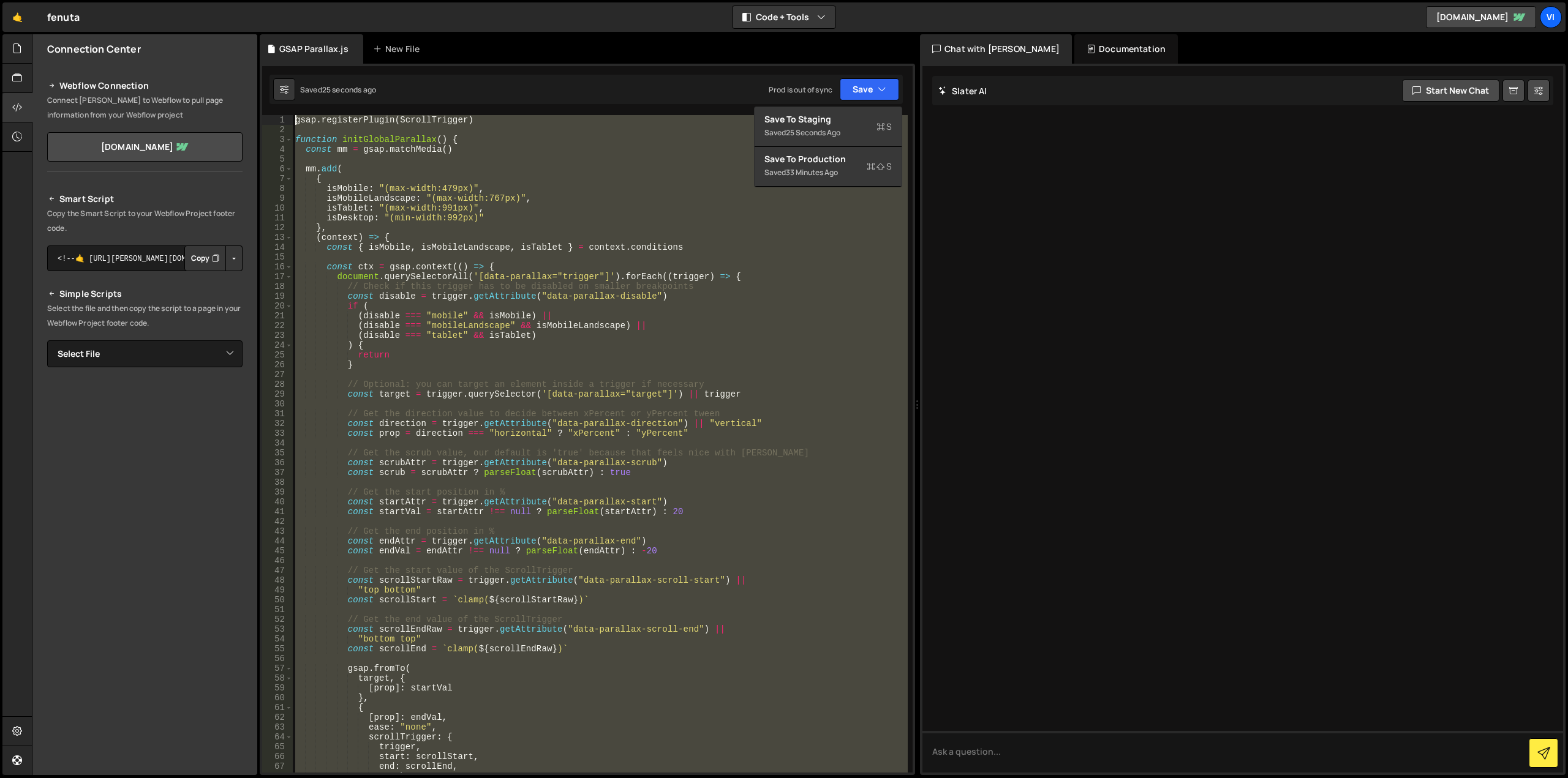
scroll to position [0, 0]
drag, startPoint x: 503, startPoint y: 736, endPoint x: 33, endPoint y: -74, distance: 936.5
click at [33, 0] on html "Projects [GEOGRAPHIC_DATA] Blog Vi Your current team is Visioned Projects Your …" at bounding box center [784, 389] width 1568 height 778
type textarea "gsap.registerPlugin(ScrollTrigger)"
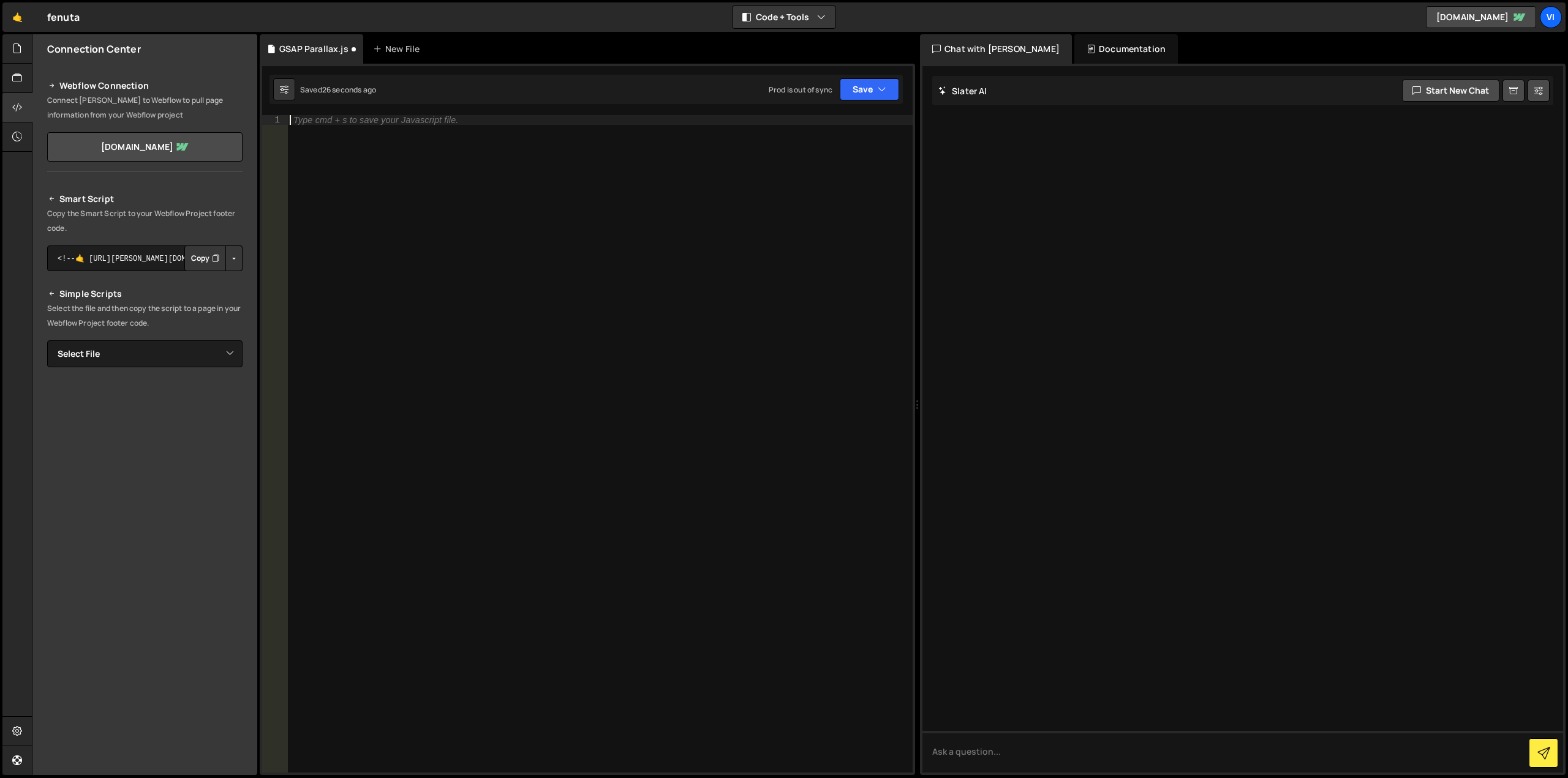
paste textarea "})"
type textarea "})"
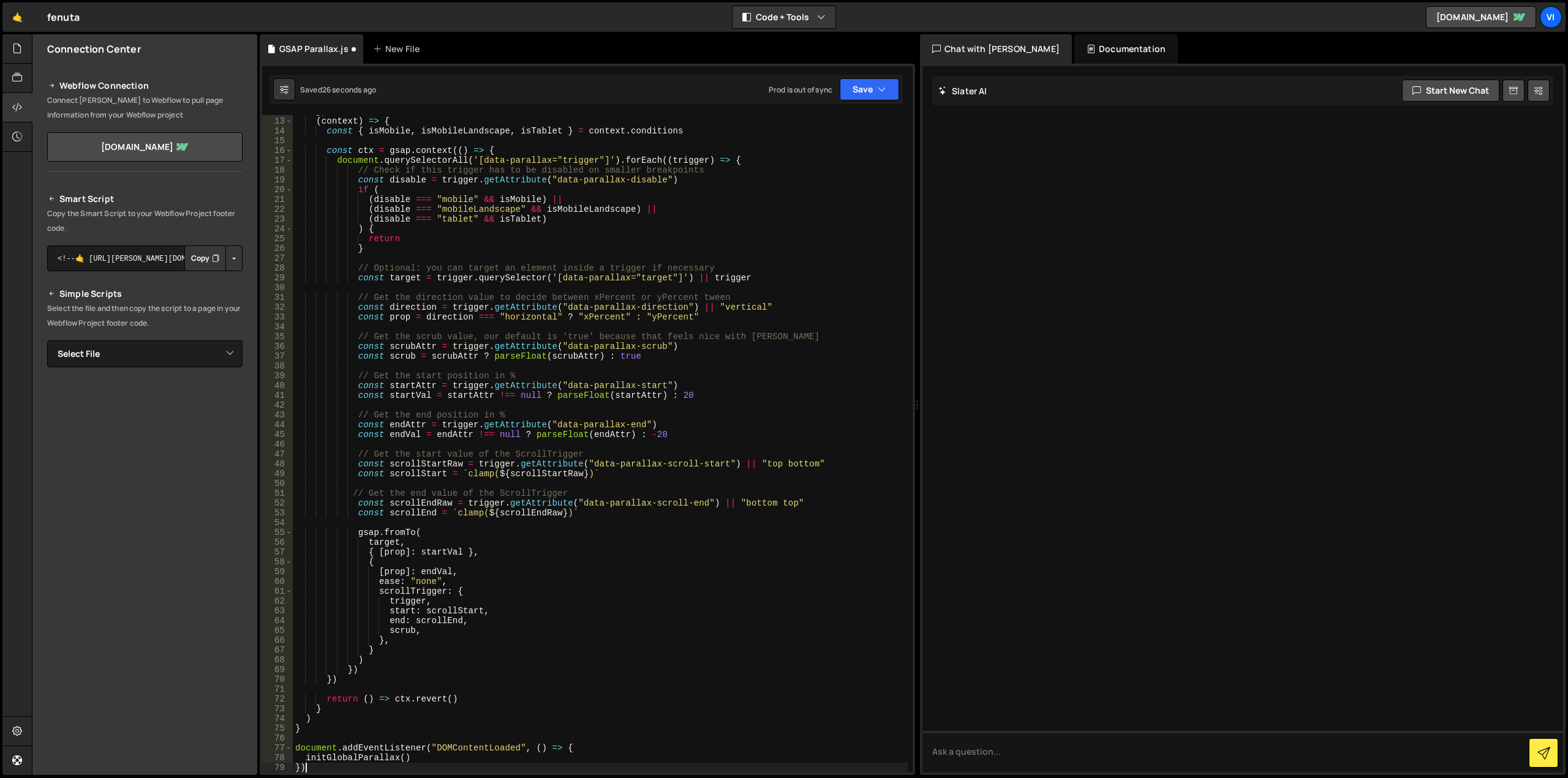
scroll to position [116, 0]
click at [219, 682] on div "Connection Center Webflow Connection Connect [PERSON_NAME] to Webflow to pull p…" at bounding box center [145, 404] width 225 height 741
click at [863, 88] on button "Save" at bounding box center [870, 89] width 59 height 22
click at [844, 132] on div "Saved 28 seconds ago" at bounding box center [828, 132] width 127 height 14
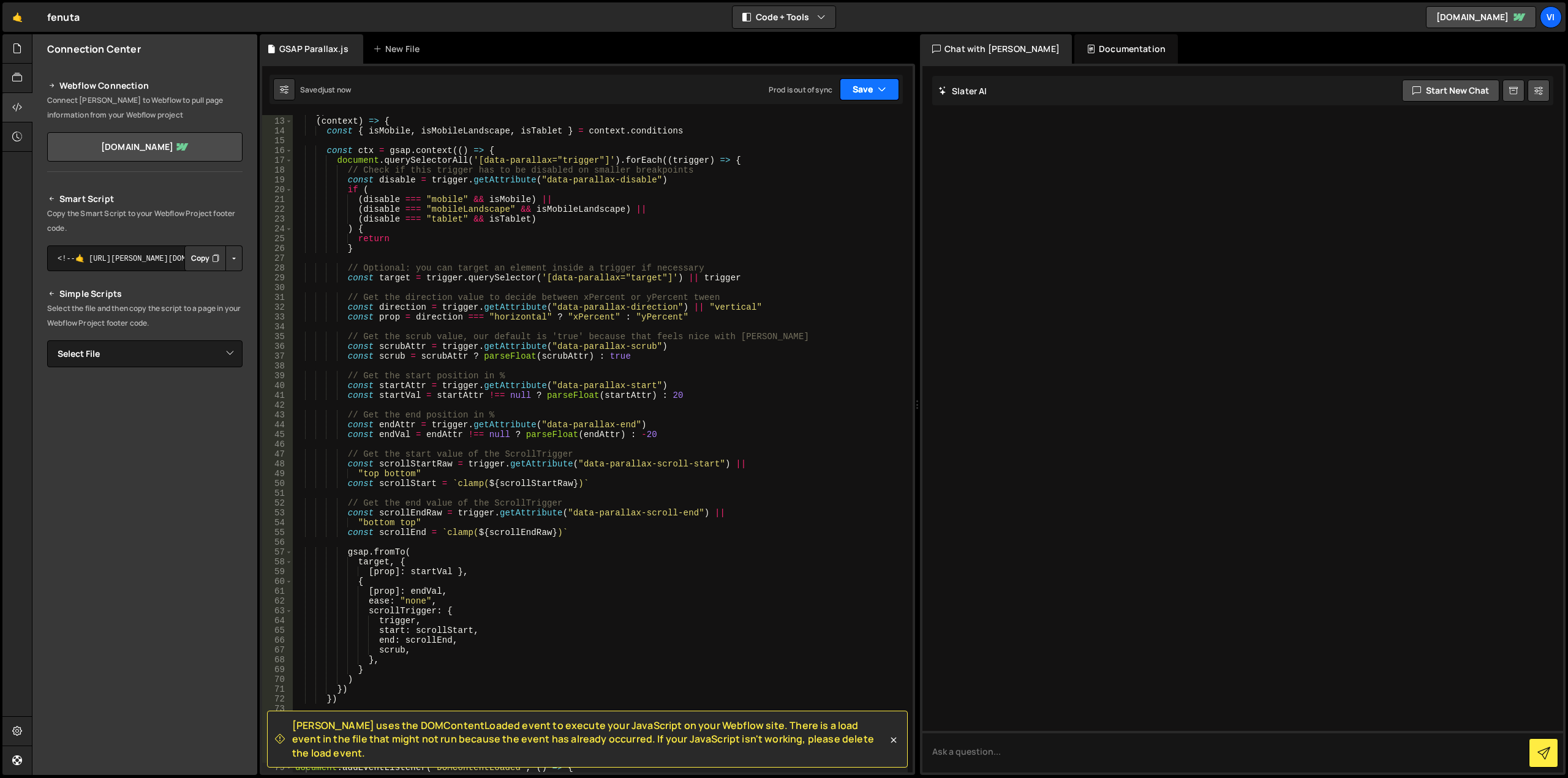
click at [865, 97] on button "Save" at bounding box center [870, 89] width 59 height 22
click at [851, 167] on div "Saved 33 minutes ago" at bounding box center [828, 172] width 127 height 14
click at [157, 734] on div "Connection Center Webflow Connection Connect [PERSON_NAME] to Webflow to pull p…" at bounding box center [145, 404] width 225 height 741
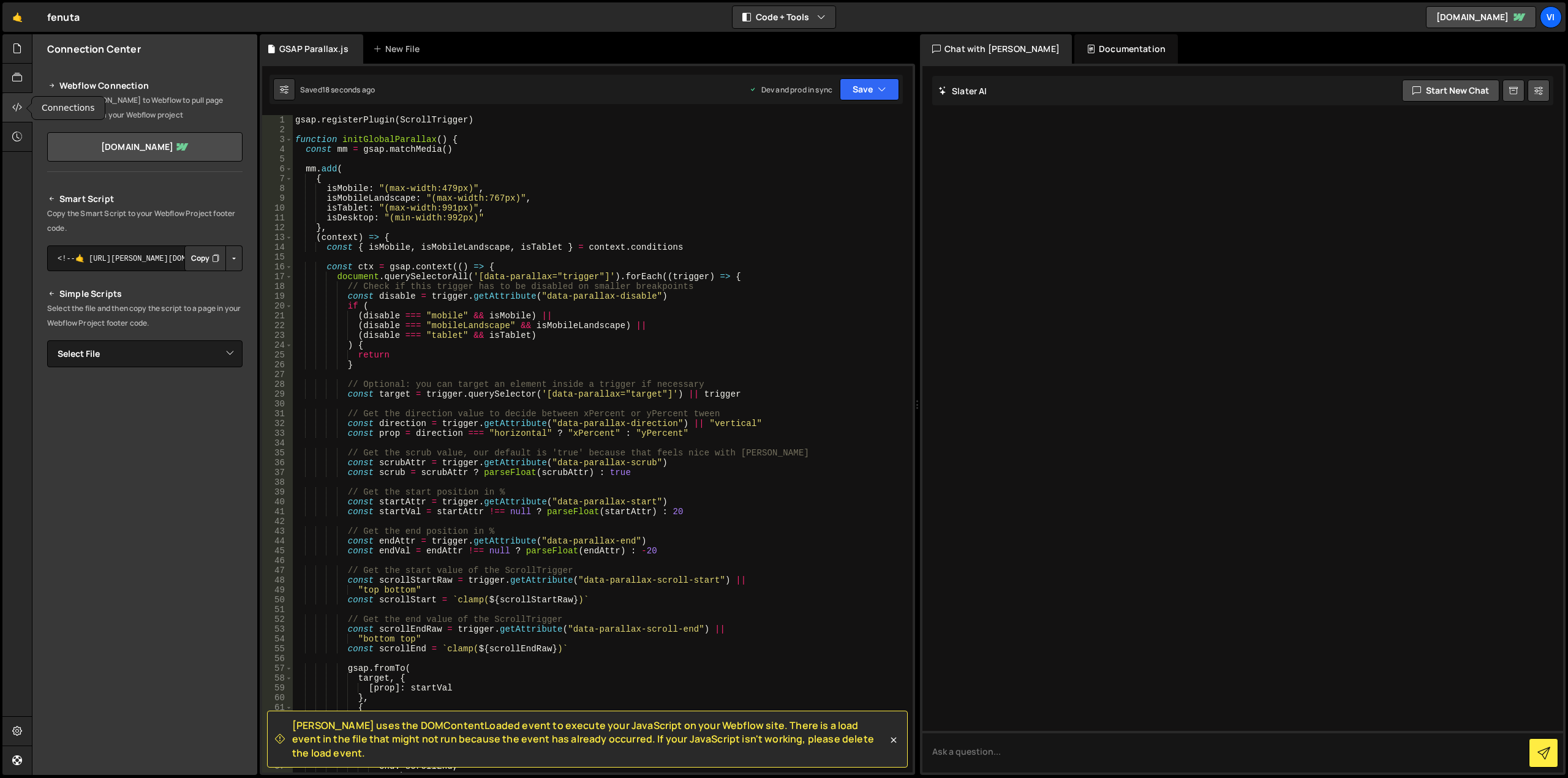
click at [11, 111] on div at bounding box center [18, 108] width 30 height 30
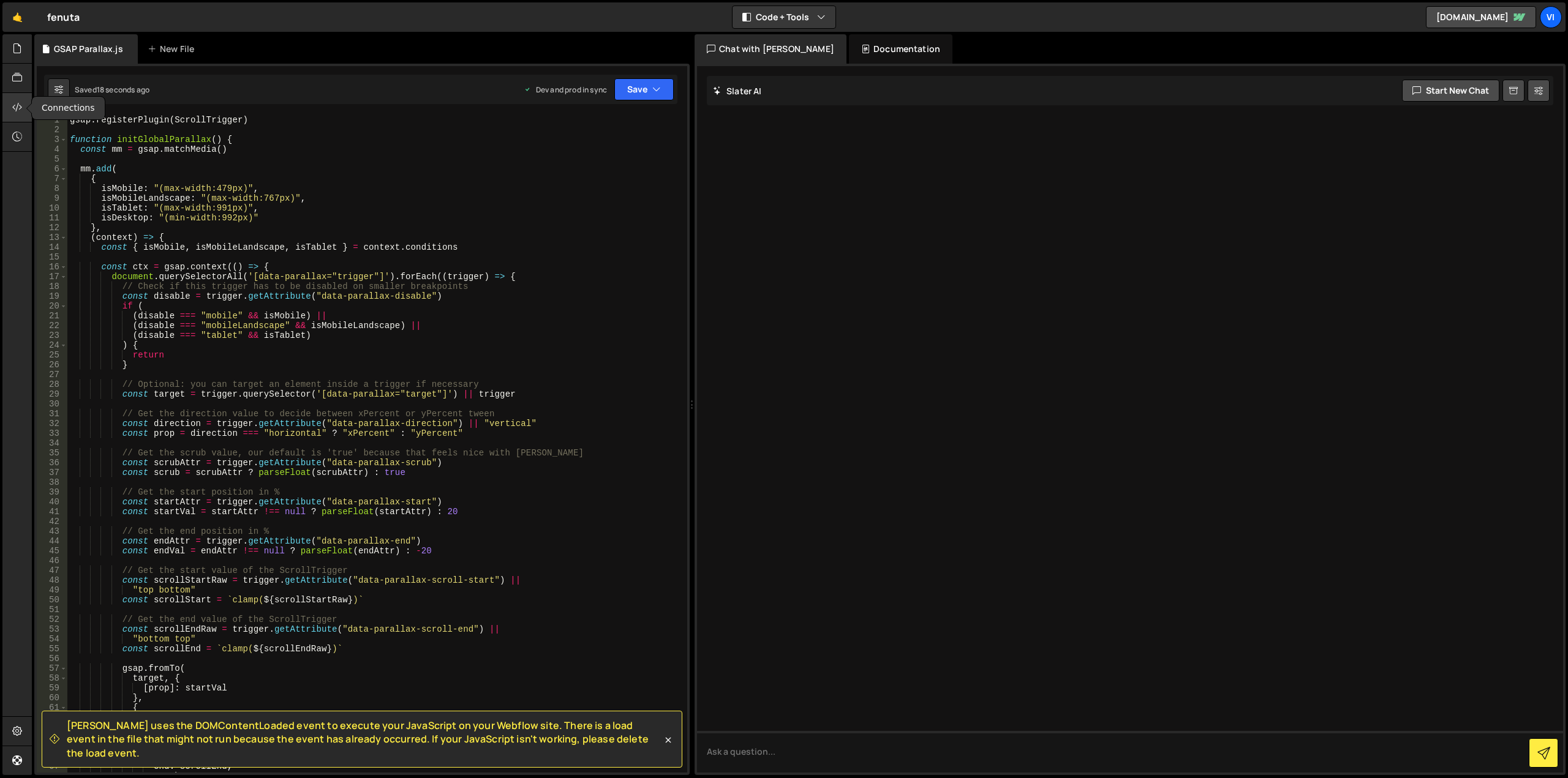
click at [11, 111] on div at bounding box center [18, 108] width 30 height 30
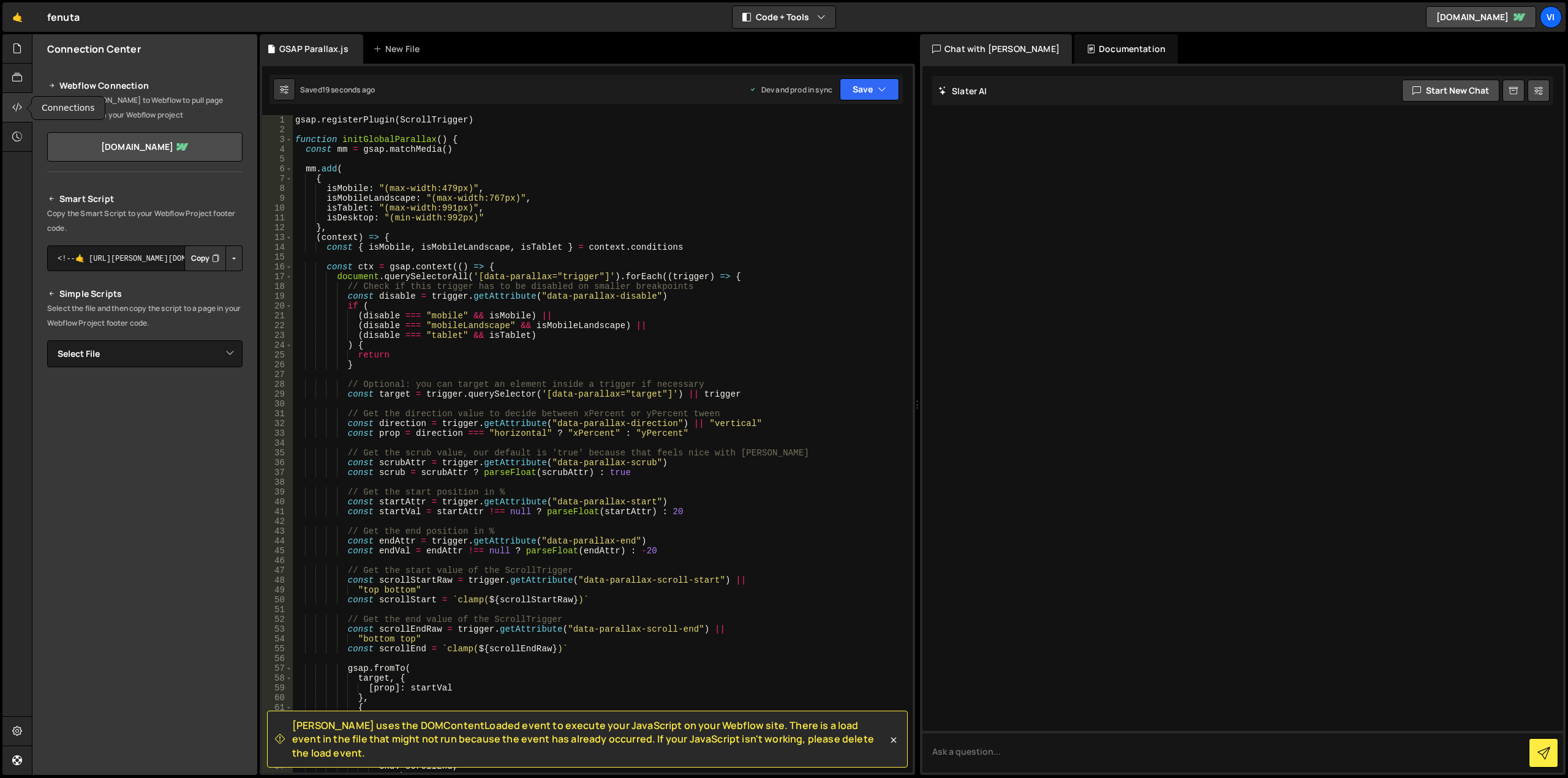
click at [21, 117] on div at bounding box center [18, 108] width 30 height 30
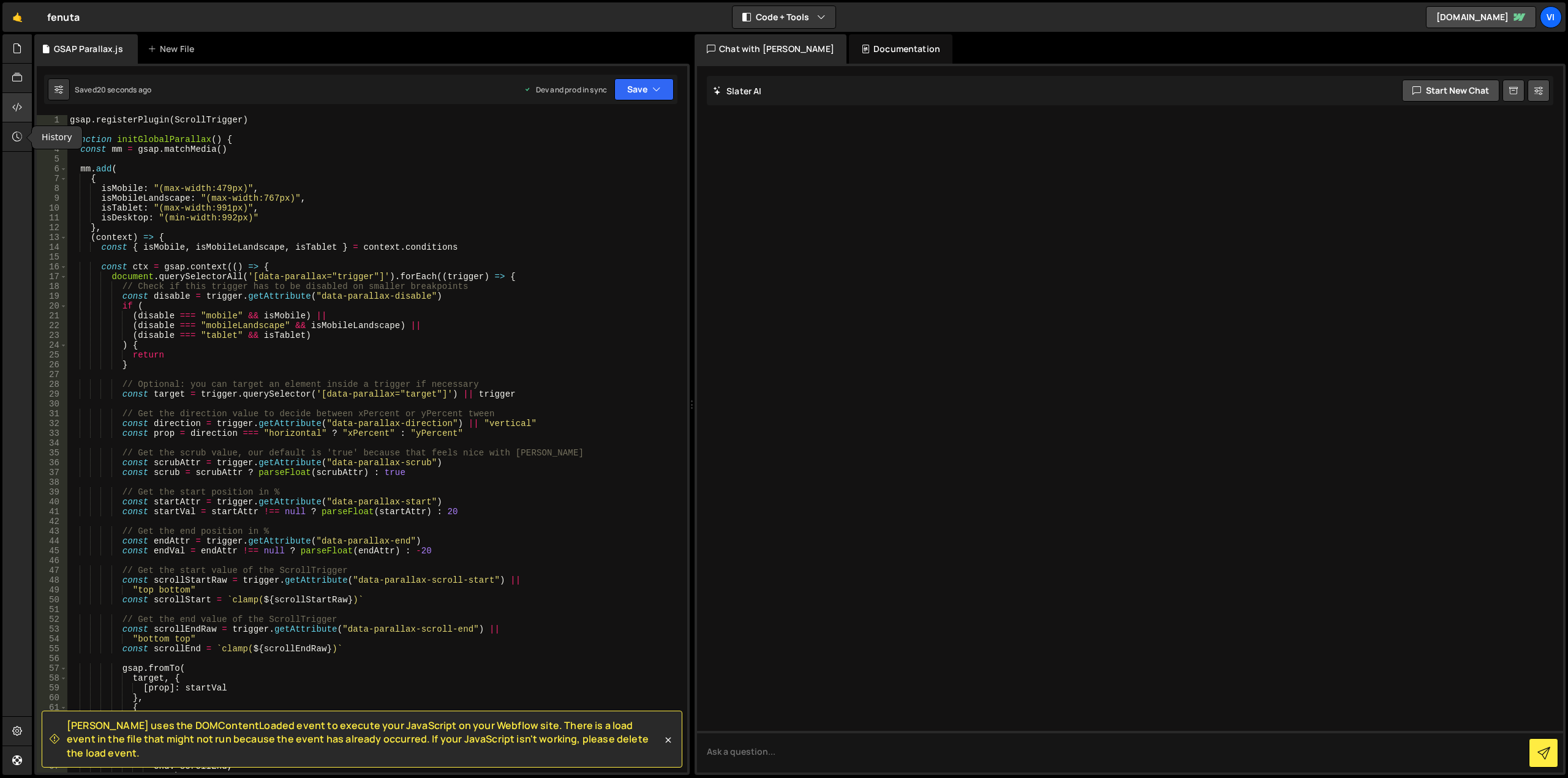
click at [13, 107] on icon at bounding box center [17, 107] width 10 height 13
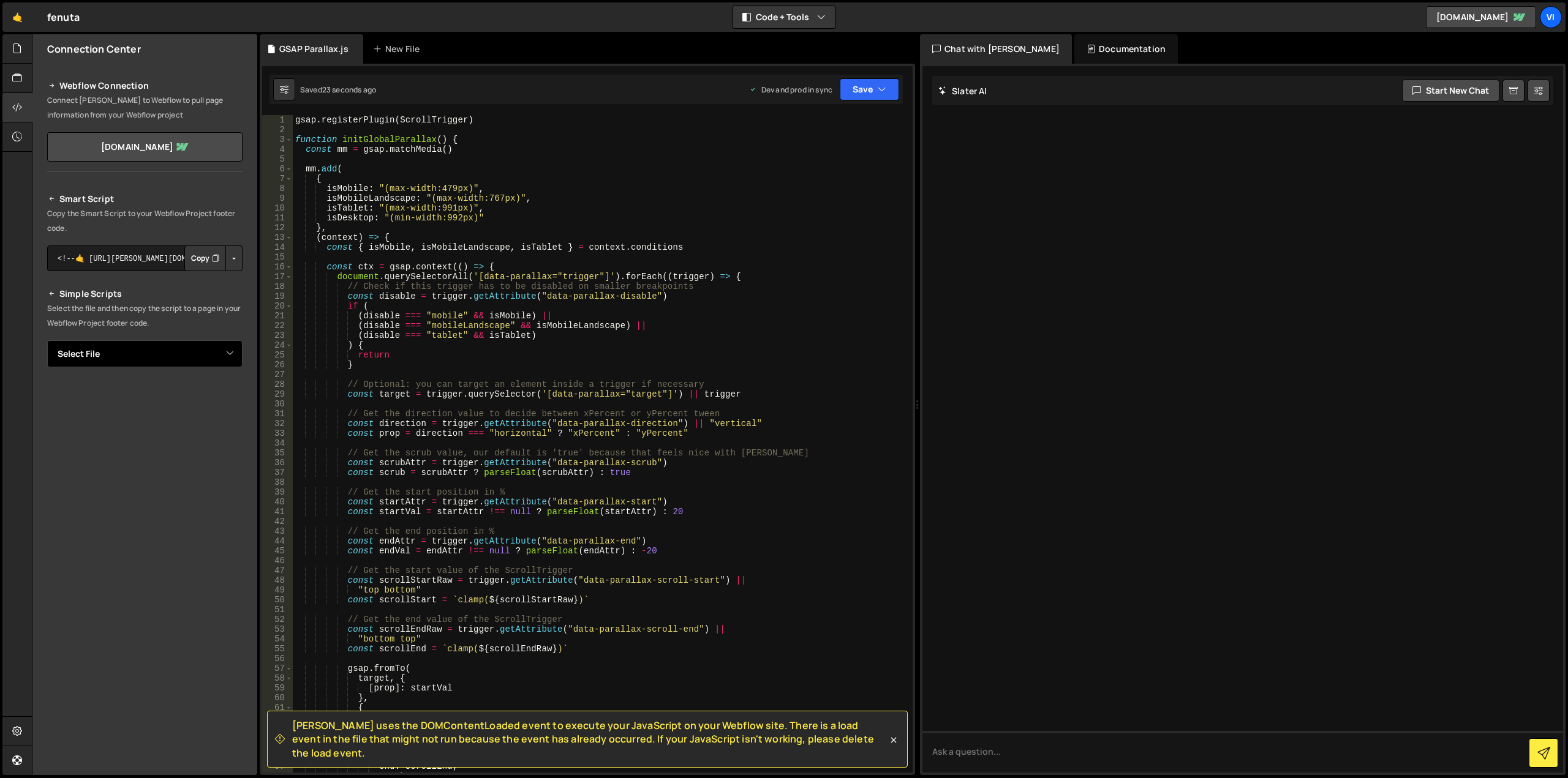
click at [167, 361] on select "Select File GSAP Parallax.js" at bounding box center [145, 354] width 195 height 27
click at [180, 328] on p "Select the file and then copy the script to a page in your Webflow Project foot…" at bounding box center [145, 316] width 195 height 30
click at [208, 356] on select "Select File GSAP Parallax.js" at bounding box center [145, 354] width 195 height 27
select select "46285"
click at [47, 341] on select "Select File GSAP Parallax.js" at bounding box center [145, 354] width 195 height 27
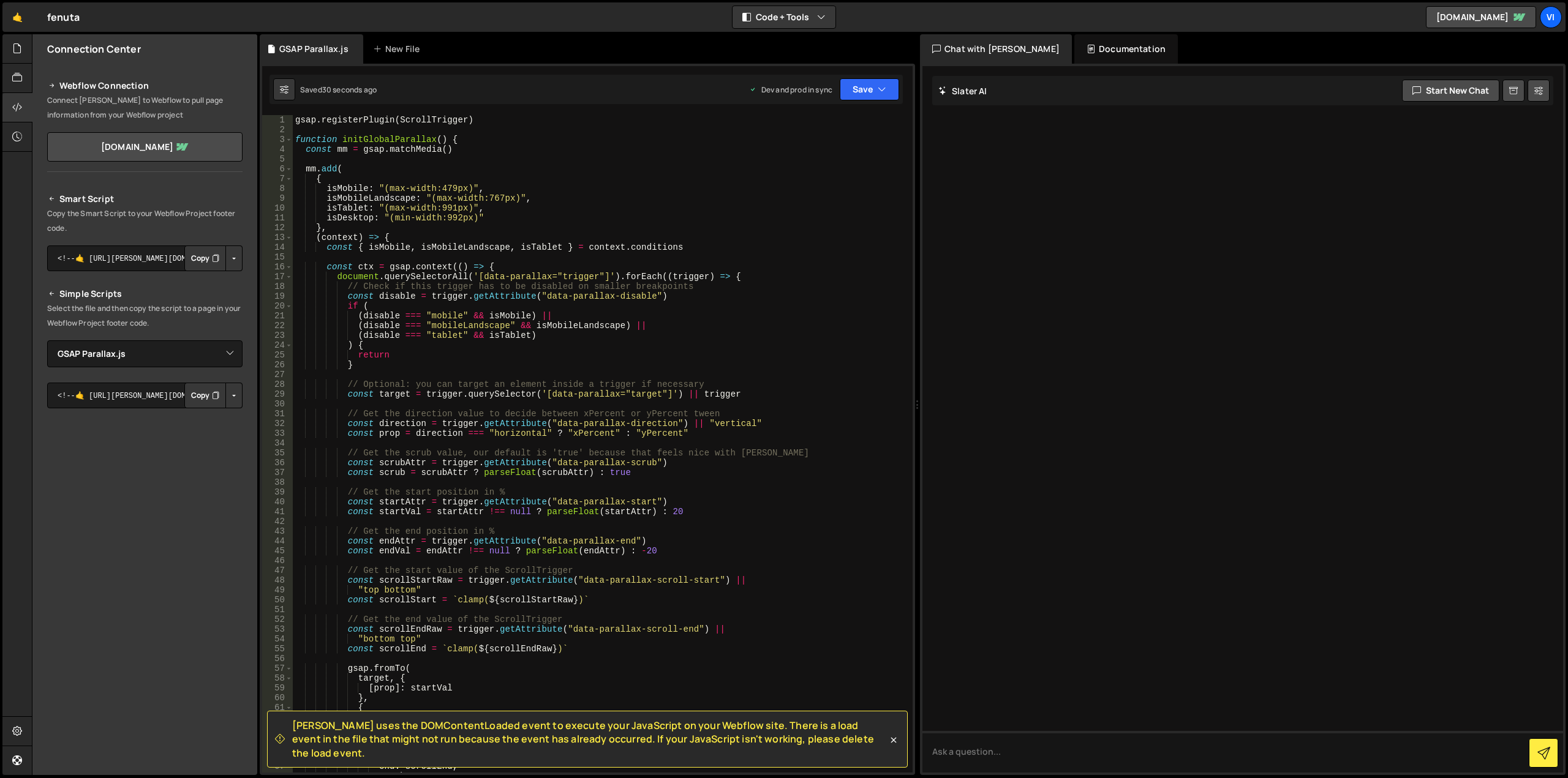
click at [215, 391] on icon "Button group with nested dropdown" at bounding box center [216, 395] width 8 height 12
click at [197, 268] on button "Copy" at bounding box center [205, 258] width 42 height 26
click at [230, 261] on button "Button group with nested dropdown" at bounding box center [234, 258] width 17 height 26
click at [230, 261] on button "Button group with nested dropdown" at bounding box center [234, 258] width 17 height 26
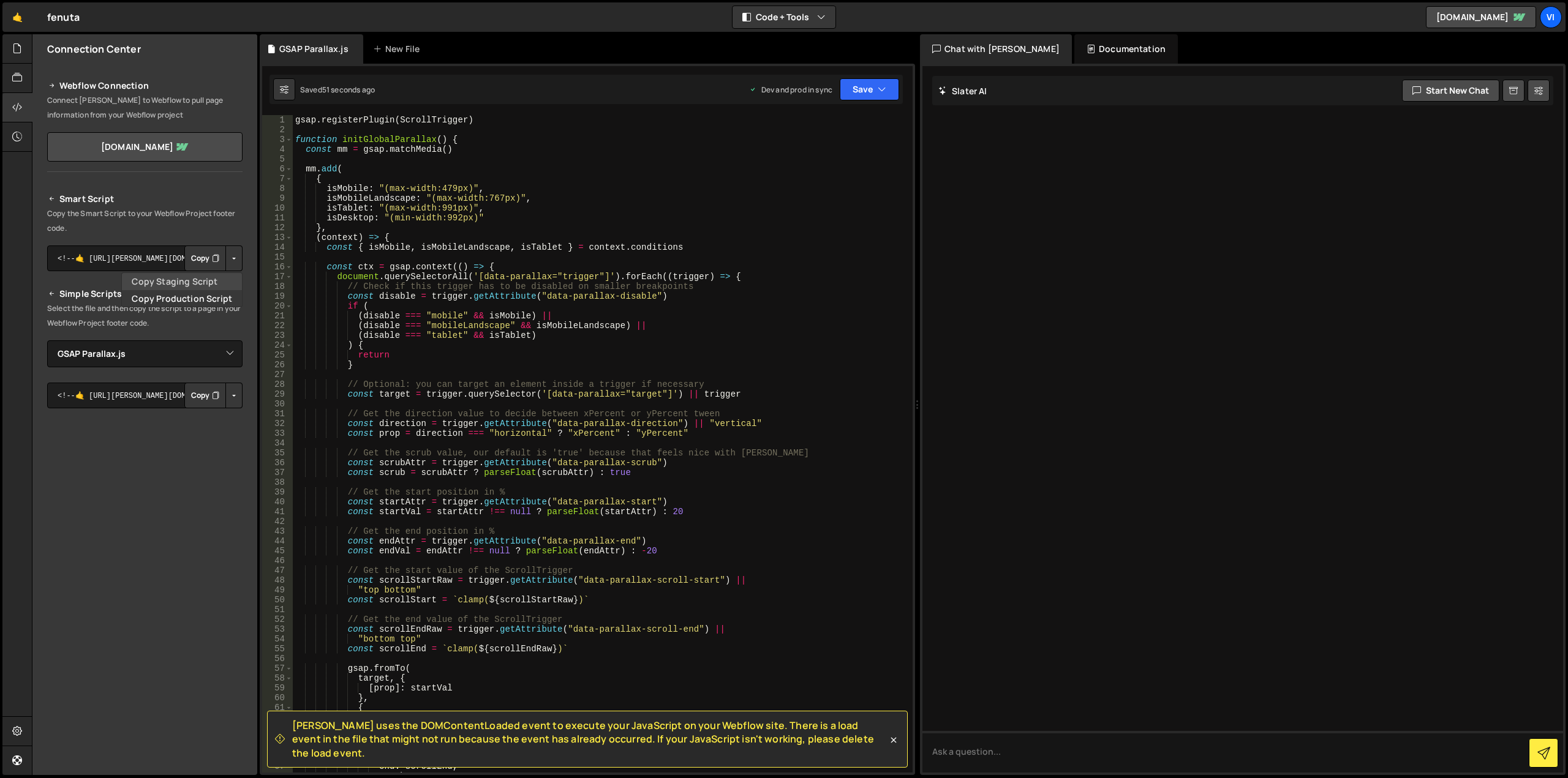
click at [206, 277] on link "Copy Staging Script" at bounding box center [182, 281] width 120 height 17
click at [232, 259] on button "Button group with nested dropdown" at bounding box center [234, 258] width 17 height 26
click at [224, 298] on link "Copy Production Script" at bounding box center [182, 298] width 120 height 17
click at [235, 249] on button "Button group with nested dropdown" at bounding box center [234, 258] width 17 height 26
click at [224, 283] on link "Copy Staging Script" at bounding box center [182, 281] width 120 height 17
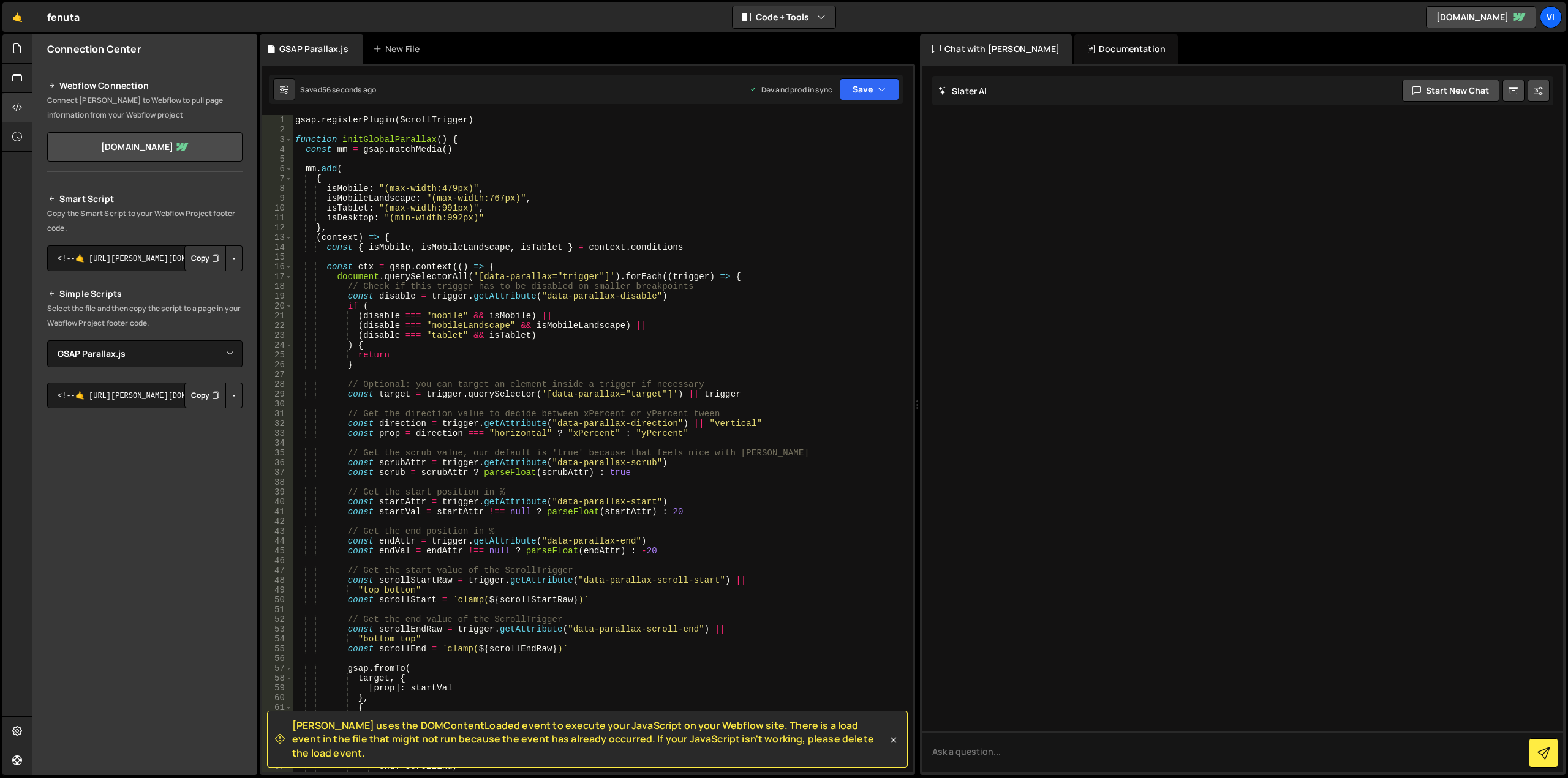
click at [212, 266] on button "Copy" at bounding box center [205, 258] width 42 height 26
type textarea "// Optional: you can target an element inside a trigger if necessary"
click at [509, 380] on div "gsap . registerPlugin ( ScrollTrigger ) function initGlobalParallax ( ) { const…" at bounding box center [600, 454] width 615 height 677
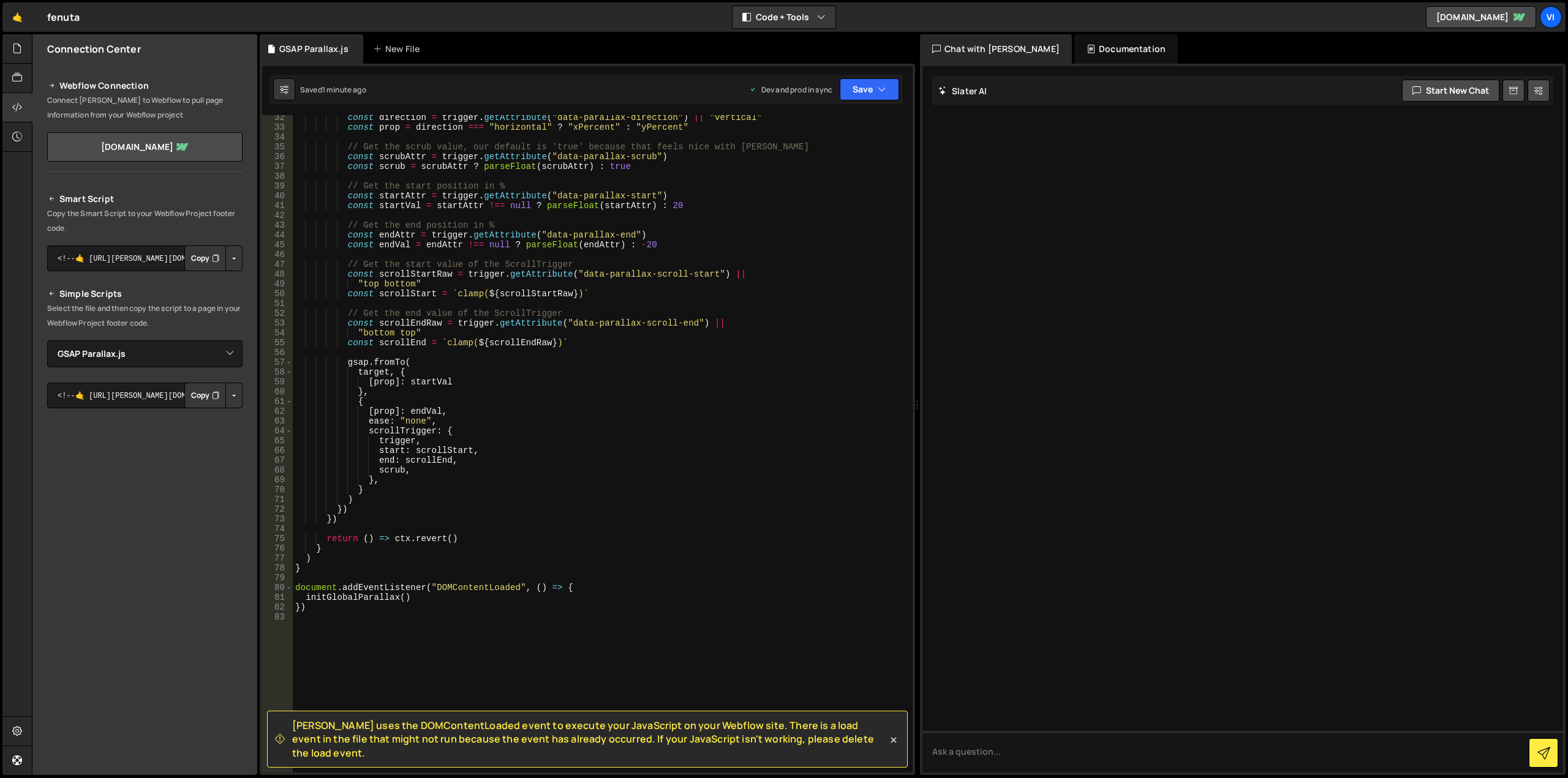
scroll to position [368, 0]
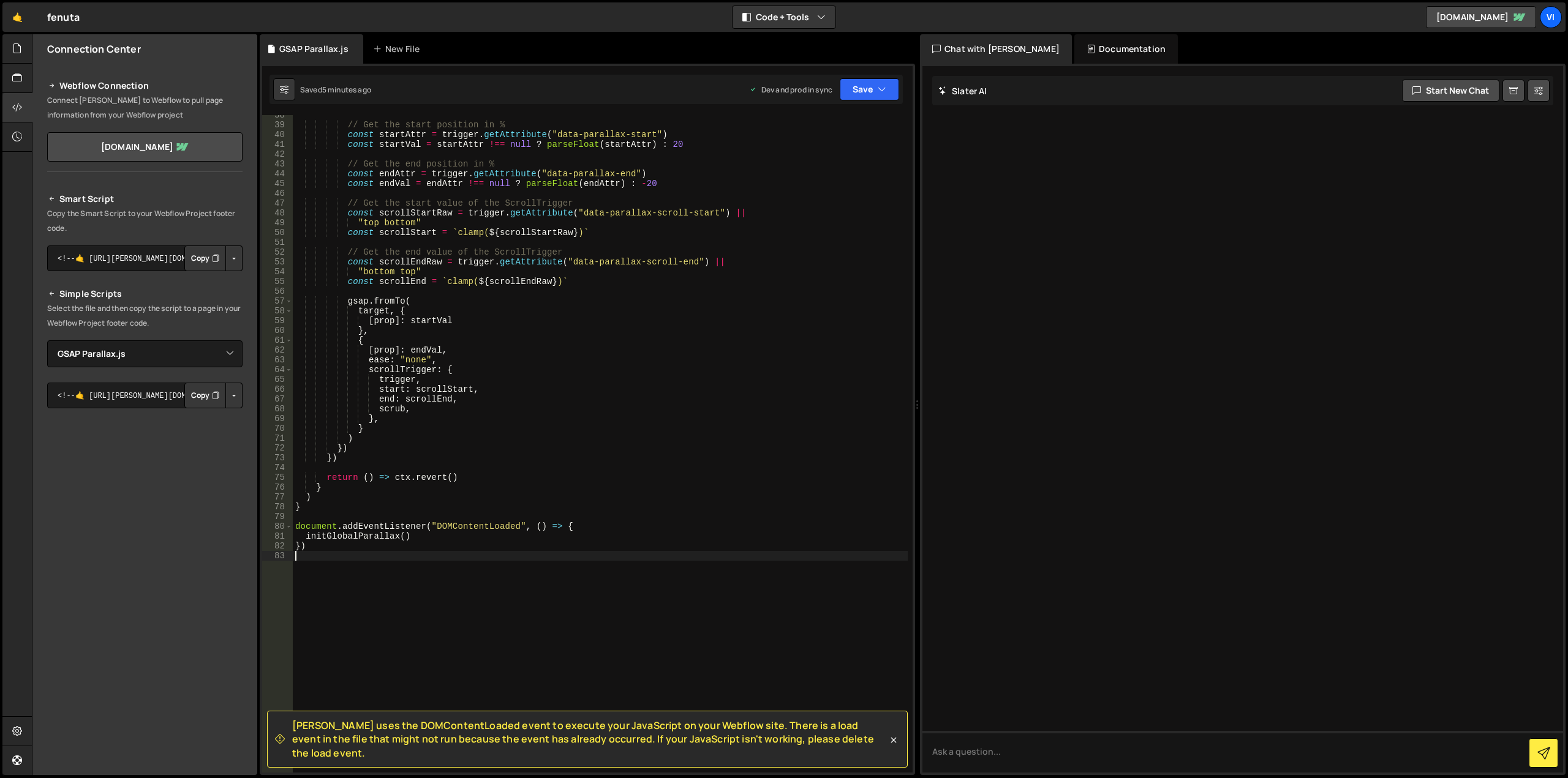
drag, startPoint x: 263, startPoint y: 713, endPoint x: 850, endPoint y: 758, distance: 588.7
click at [850, 66] on div "[PERSON_NAME] uses the DOMContentLoaded event to execute your JavaScript on you…" at bounding box center [587, 66] width 650 height 0
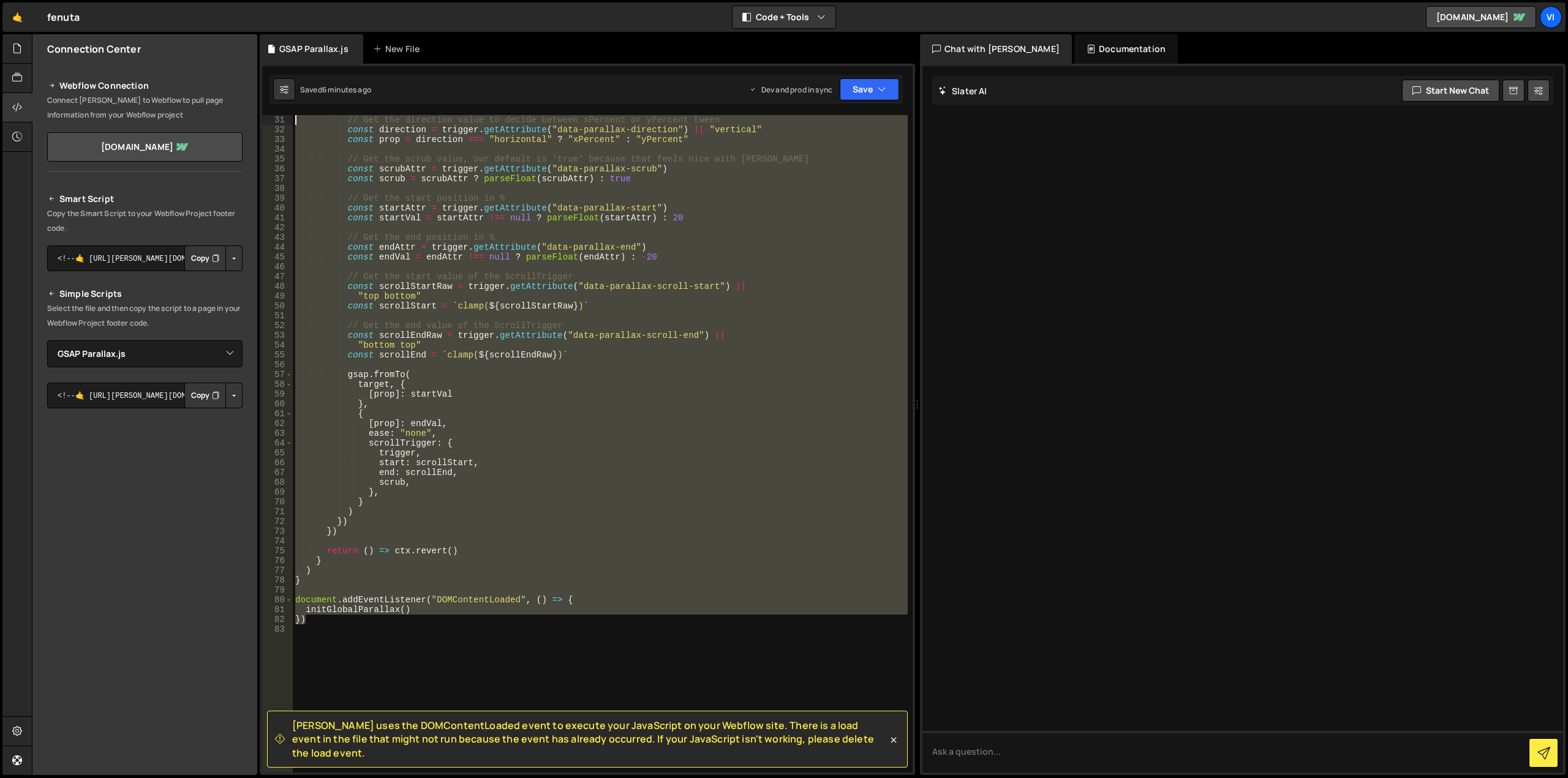
scroll to position [0, 0]
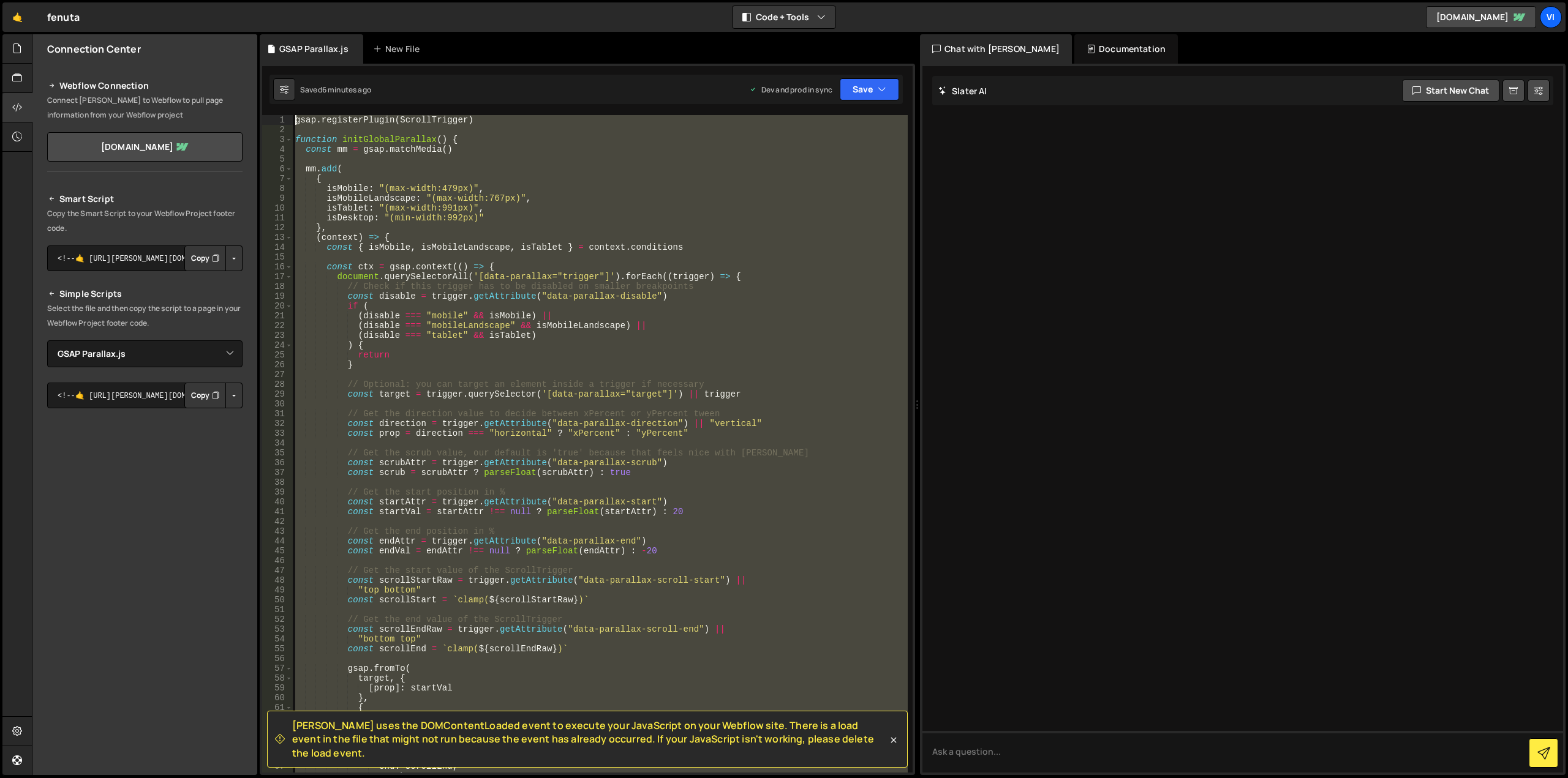
drag, startPoint x: 442, startPoint y: 548, endPoint x: 146, endPoint y: -74, distance: 688.8
click at [146, 0] on html "Projects [GEOGRAPHIC_DATA] Blog Vi Your current team is Visioned Projects Your …" at bounding box center [784, 389] width 1568 height 778
type textarea "gsap.registerPlugin(ScrollTrigger)"
paste textarea
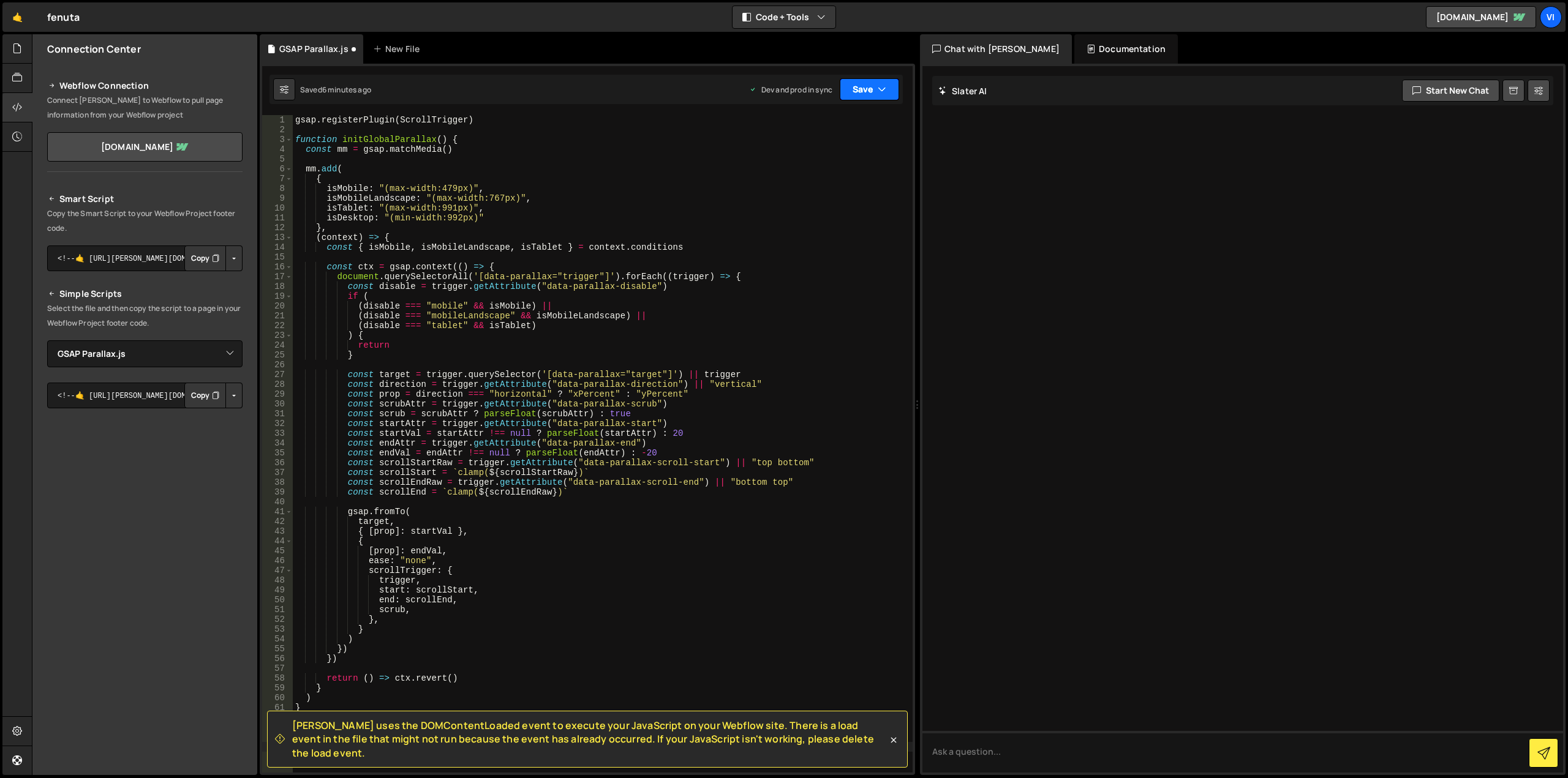
click at [875, 84] on button "Save" at bounding box center [870, 89] width 59 height 22
click at [837, 117] on div "Save to Staging S" at bounding box center [828, 119] width 127 height 12
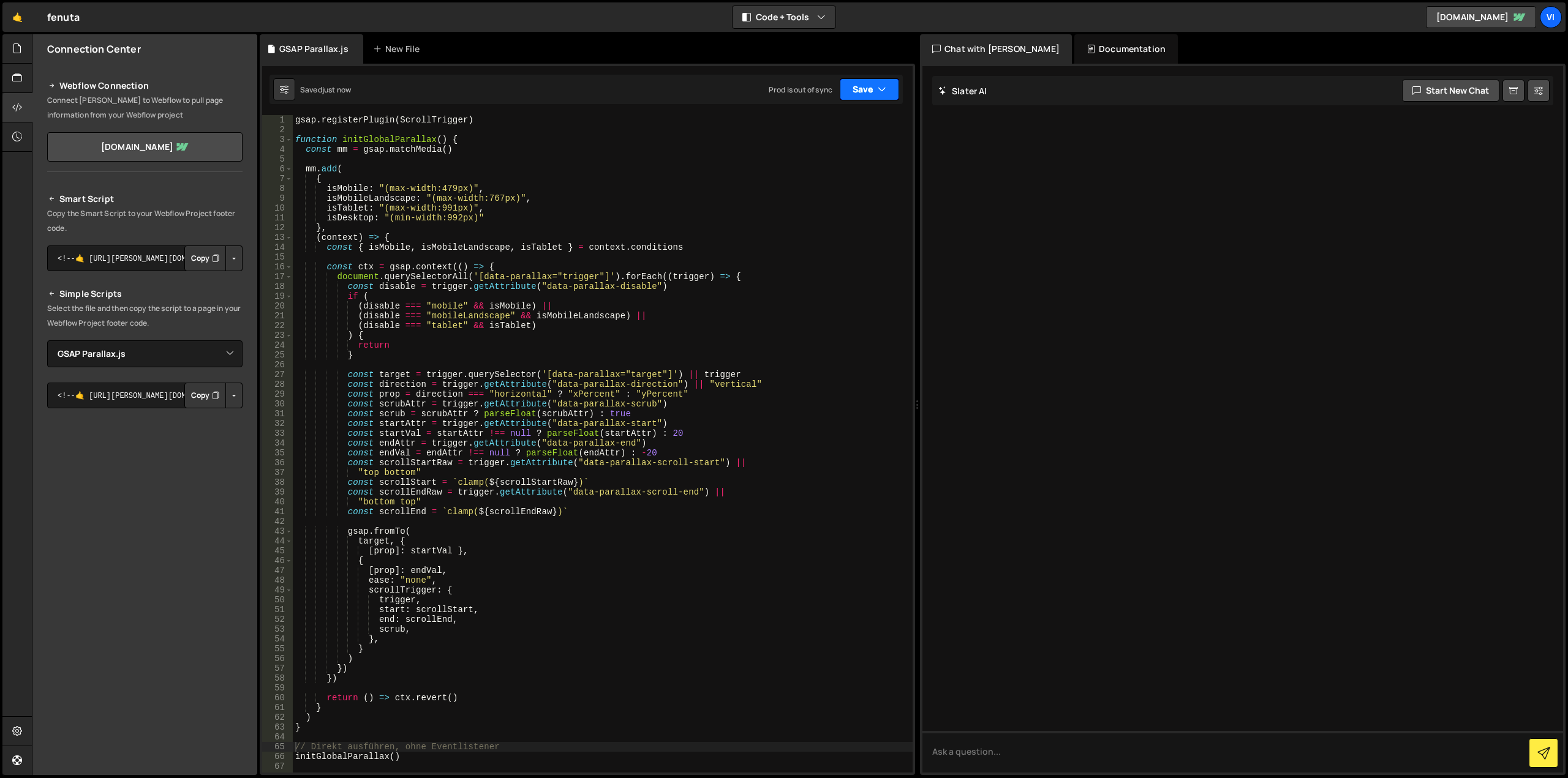
click at [877, 91] on button "Save" at bounding box center [870, 89] width 59 height 22
click at [854, 153] on div "Save to Production S" at bounding box center [828, 159] width 127 height 12
